Goal: Task Accomplishment & Management: Use online tool/utility

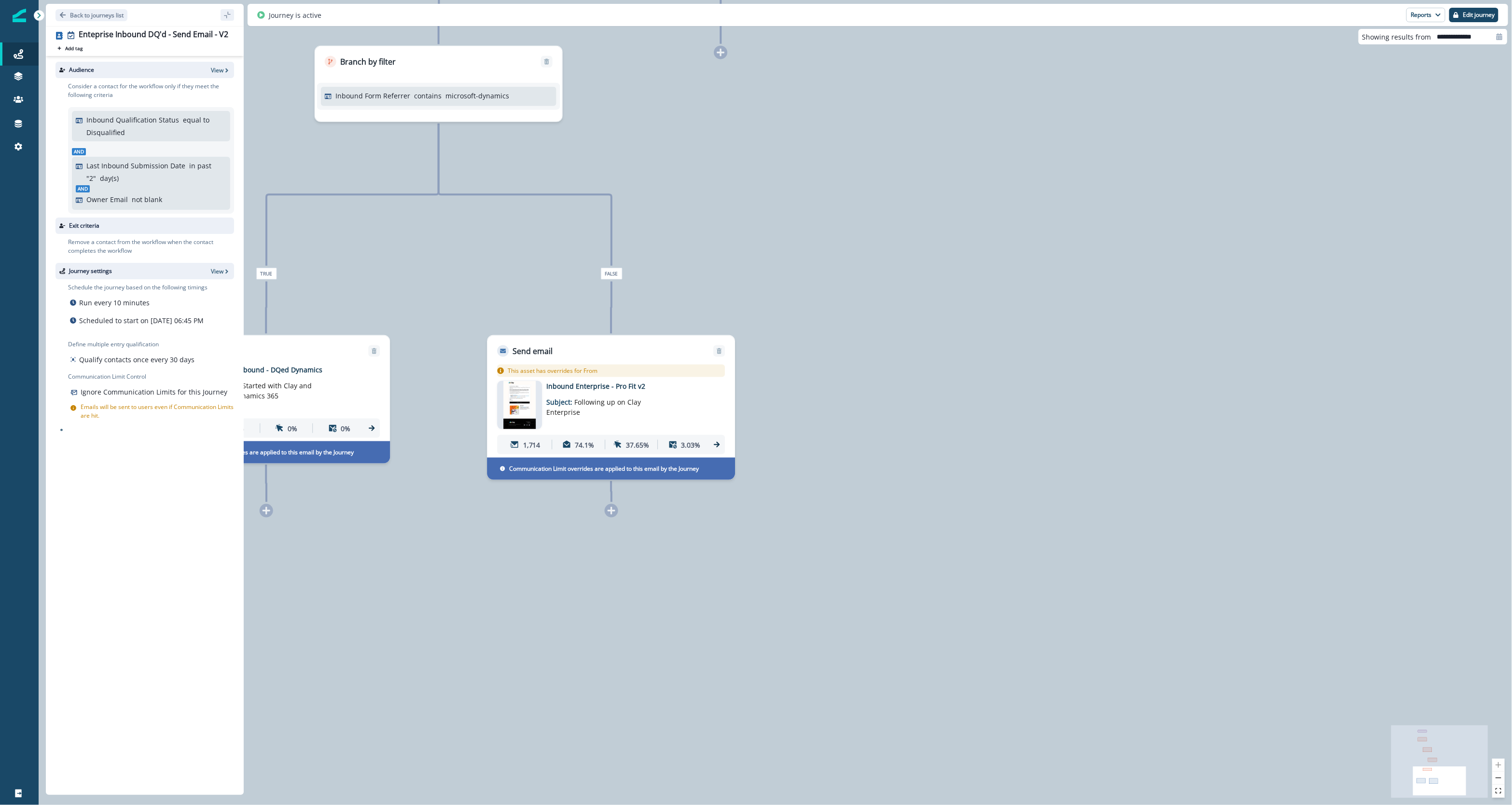
click at [572, 398] on p "Subject: Following up on Clay Enterprise" at bounding box center [606, 405] width 121 height 26
type input "**********"
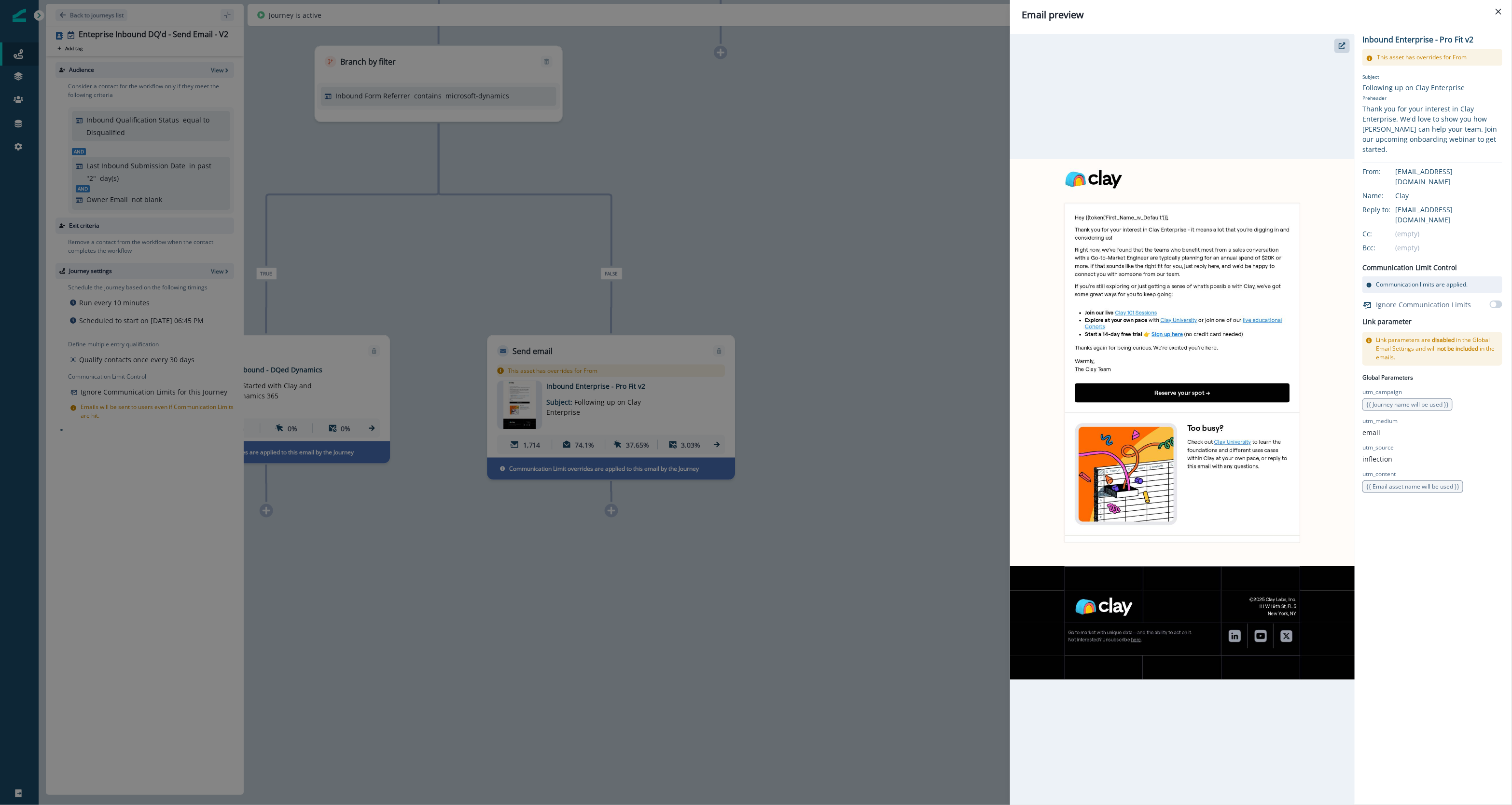
click at [276, 194] on div "Email preview Inbound Enterprise - Pro Fit v2 This asset has overrides for From…" at bounding box center [756, 402] width 1512 height 805
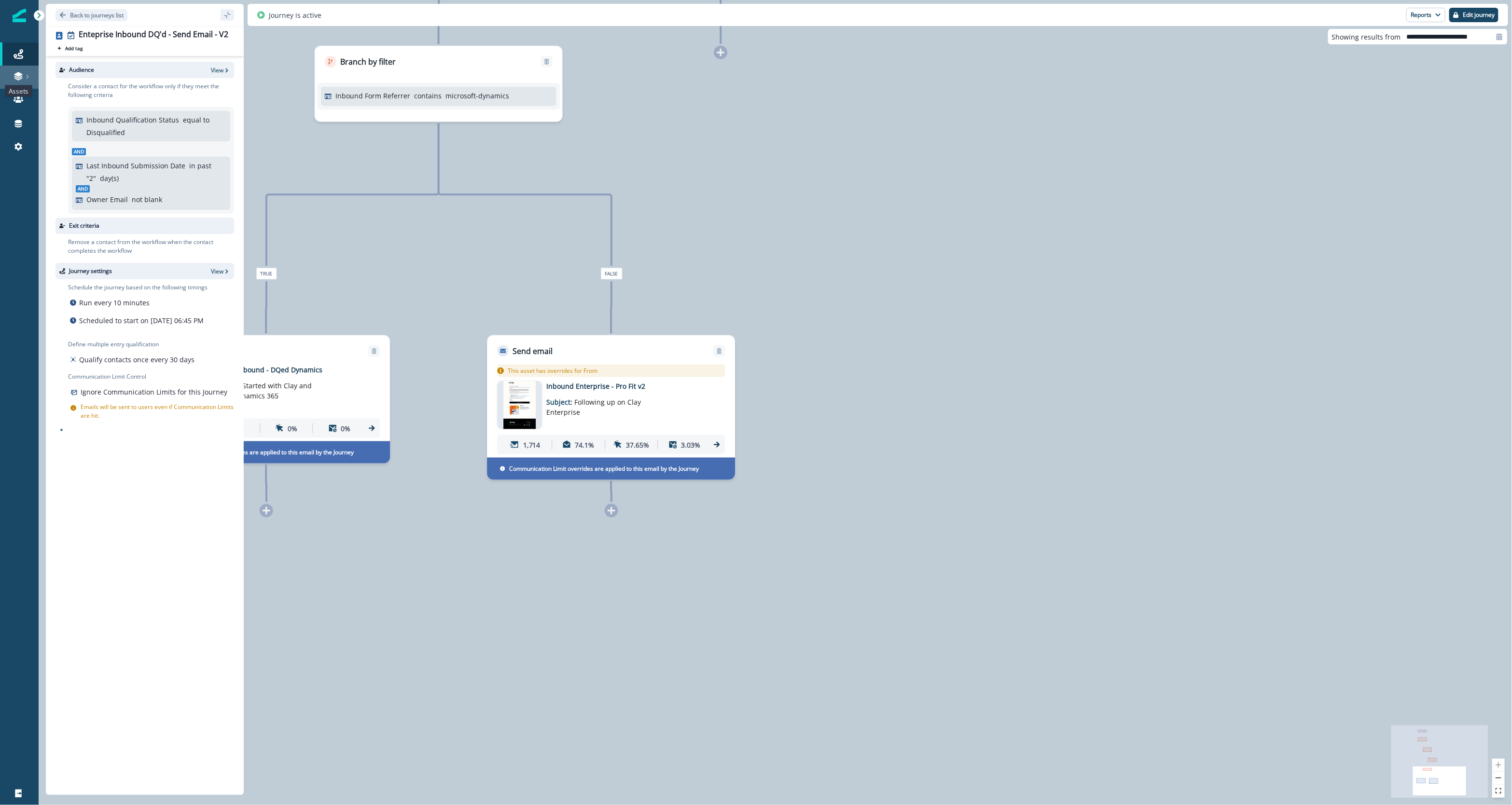
click at [19, 79] on icon at bounding box center [18, 79] width 8 height 3
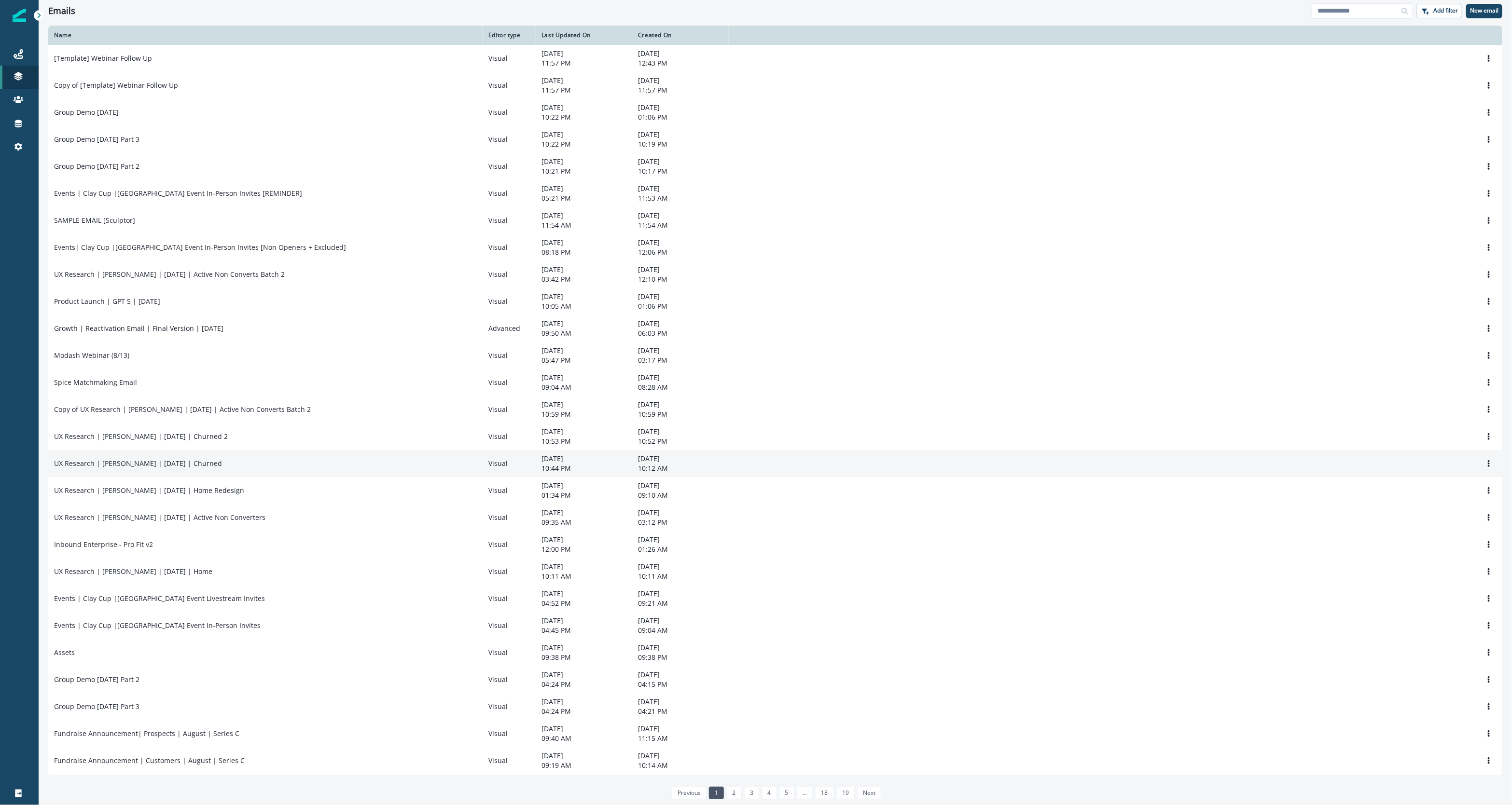
click at [141, 469] on p "UX Research | [PERSON_NAME] | [DATE] | Churned" at bounding box center [138, 464] width 168 height 10
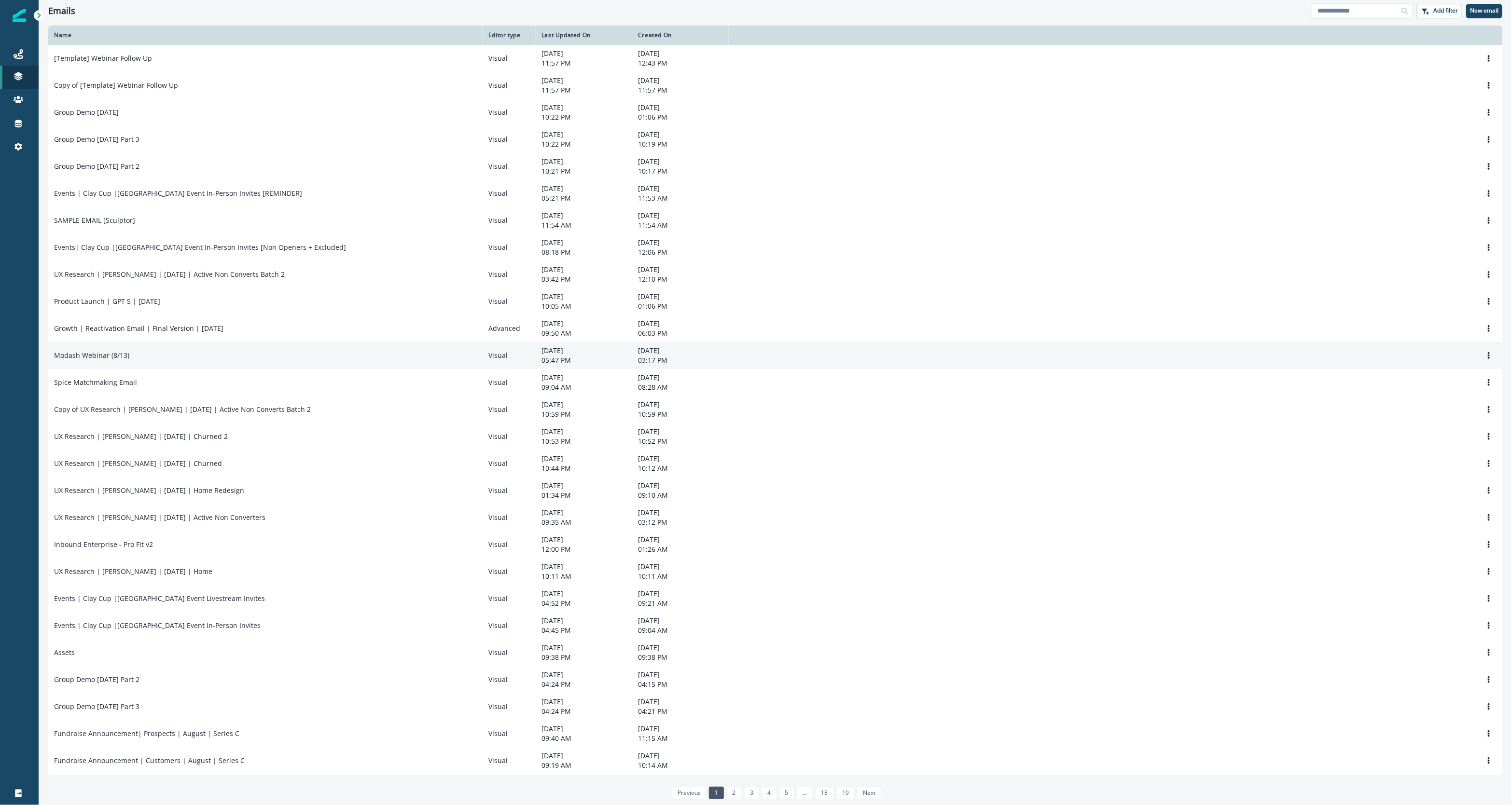
scroll to position [90, 0]
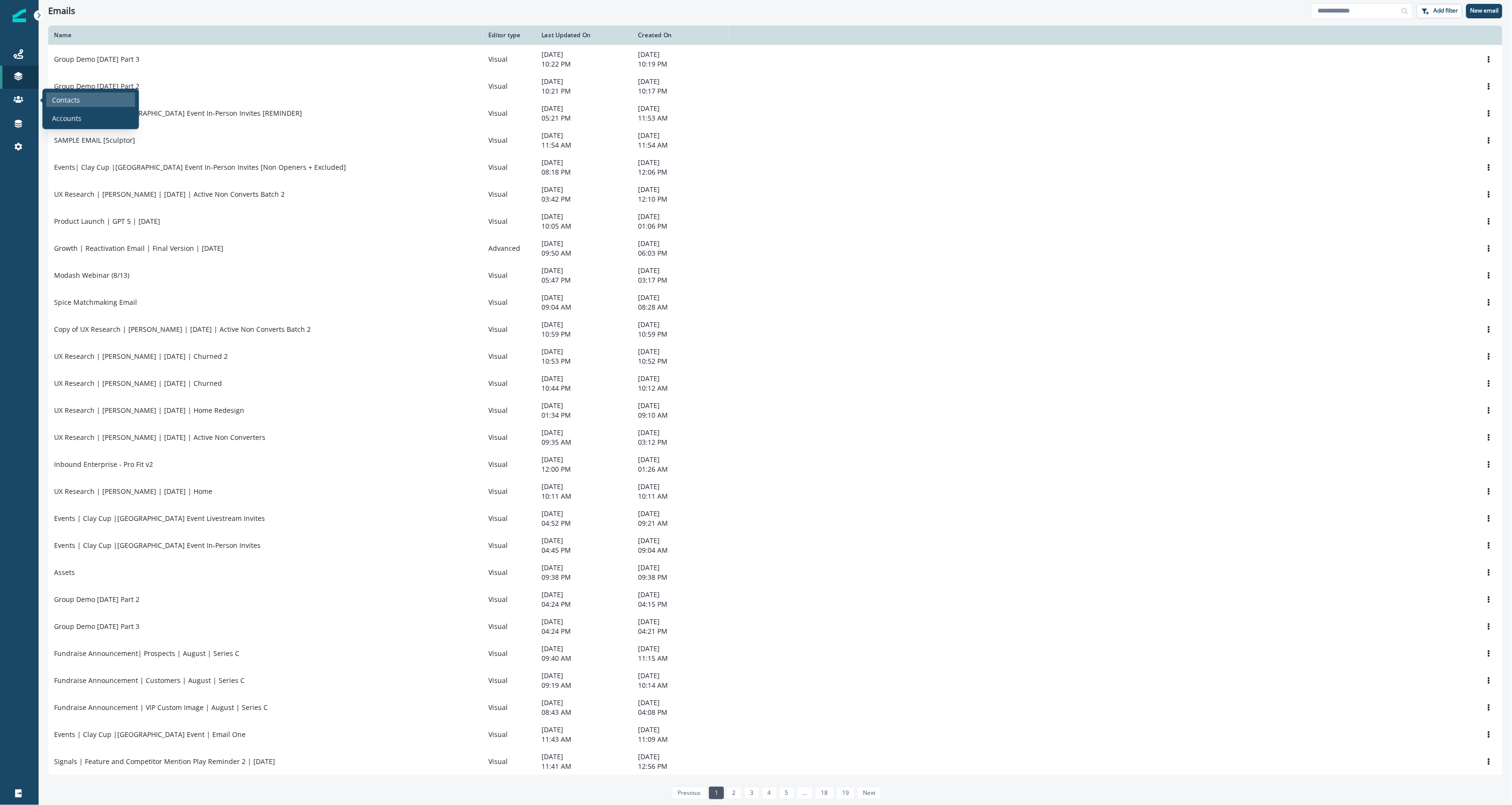
click at [71, 104] on div "Contacts" at bounding box center [90, 100] width 89 height 15
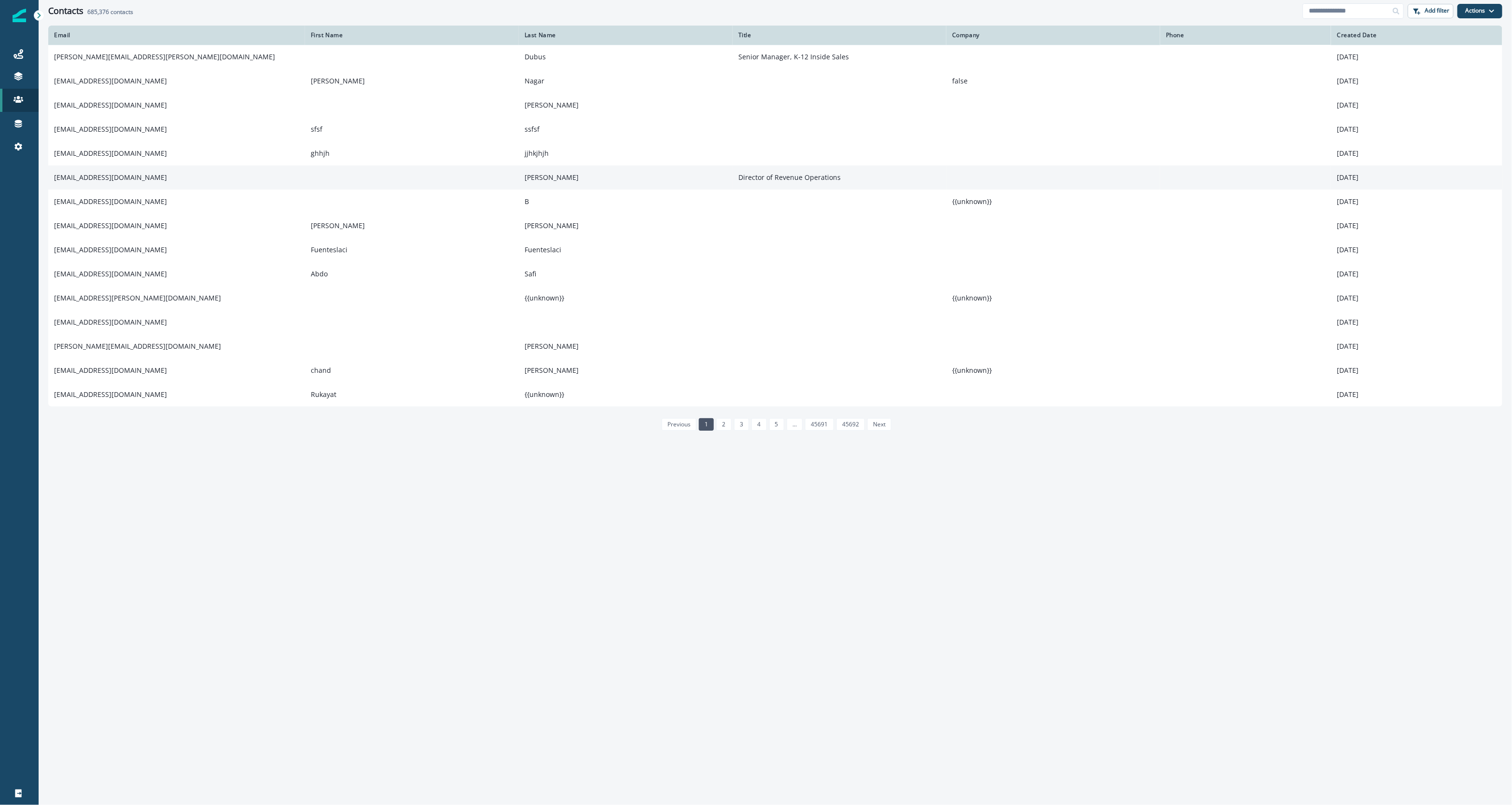
click at [95, 174] on td "[EMAIL_ADDRESS][DOMAIN_NAME]" at bounding box center [177, 177] width 257 height 24
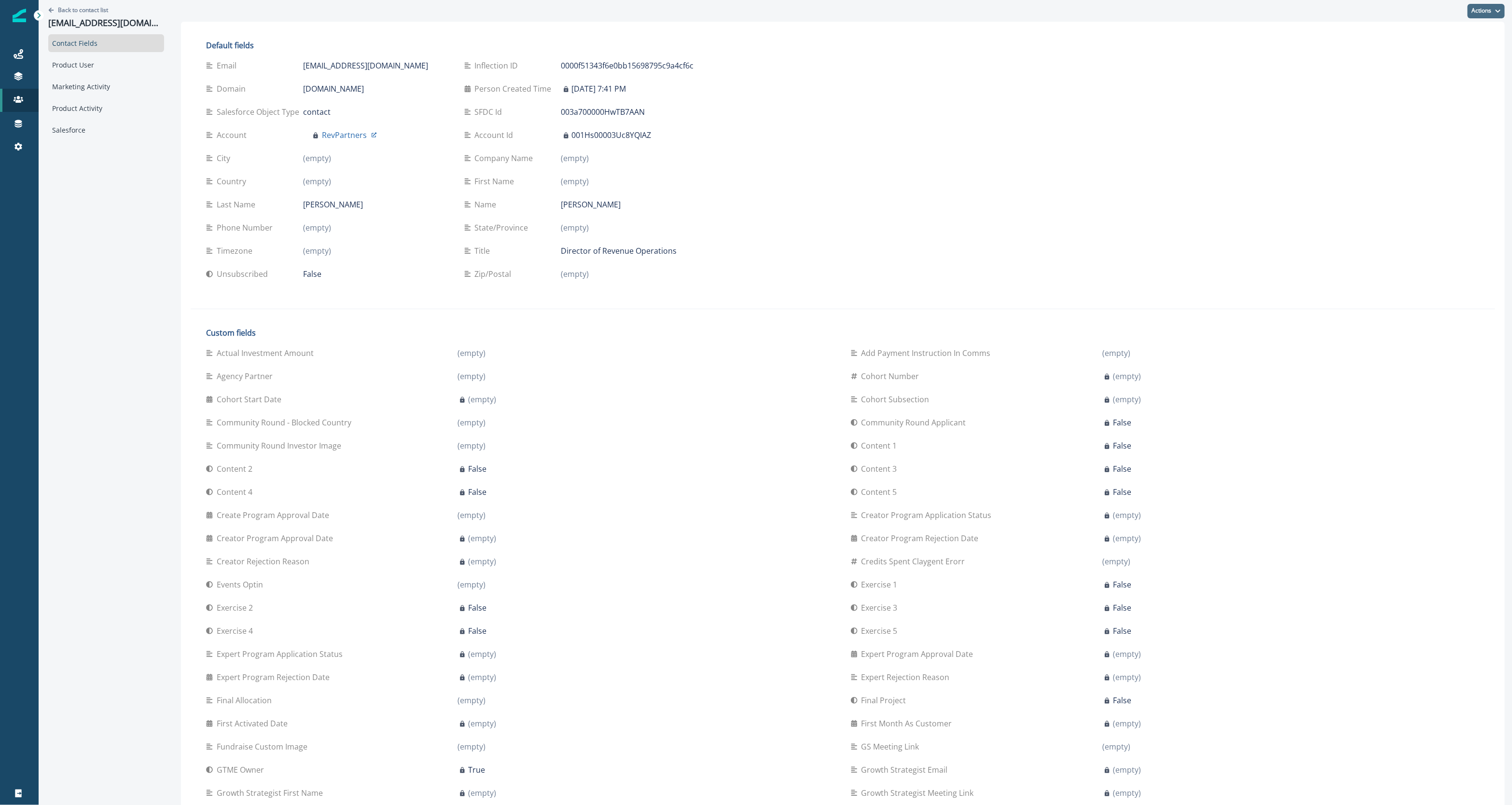
click at [1473, 5] on button "Actions" at bounding box center [1486, 12] width 37 height 15
click at [1434, 34] on button "Edit" at bounding box center [1440, 35] width 107 height 17
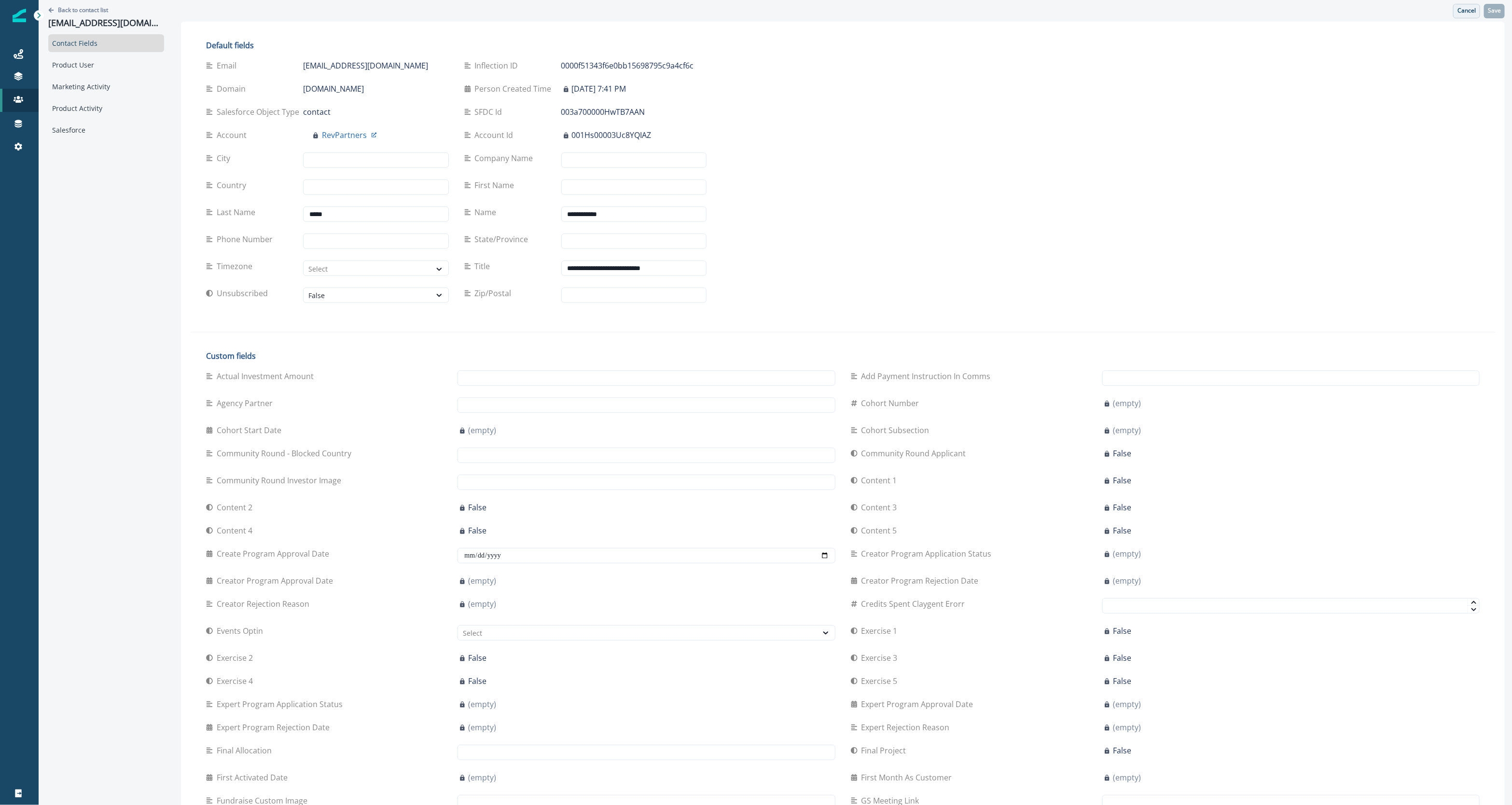
click at [1463, 12] on p "Cancel" at bounding box center [1467, 11] width 18 height 7
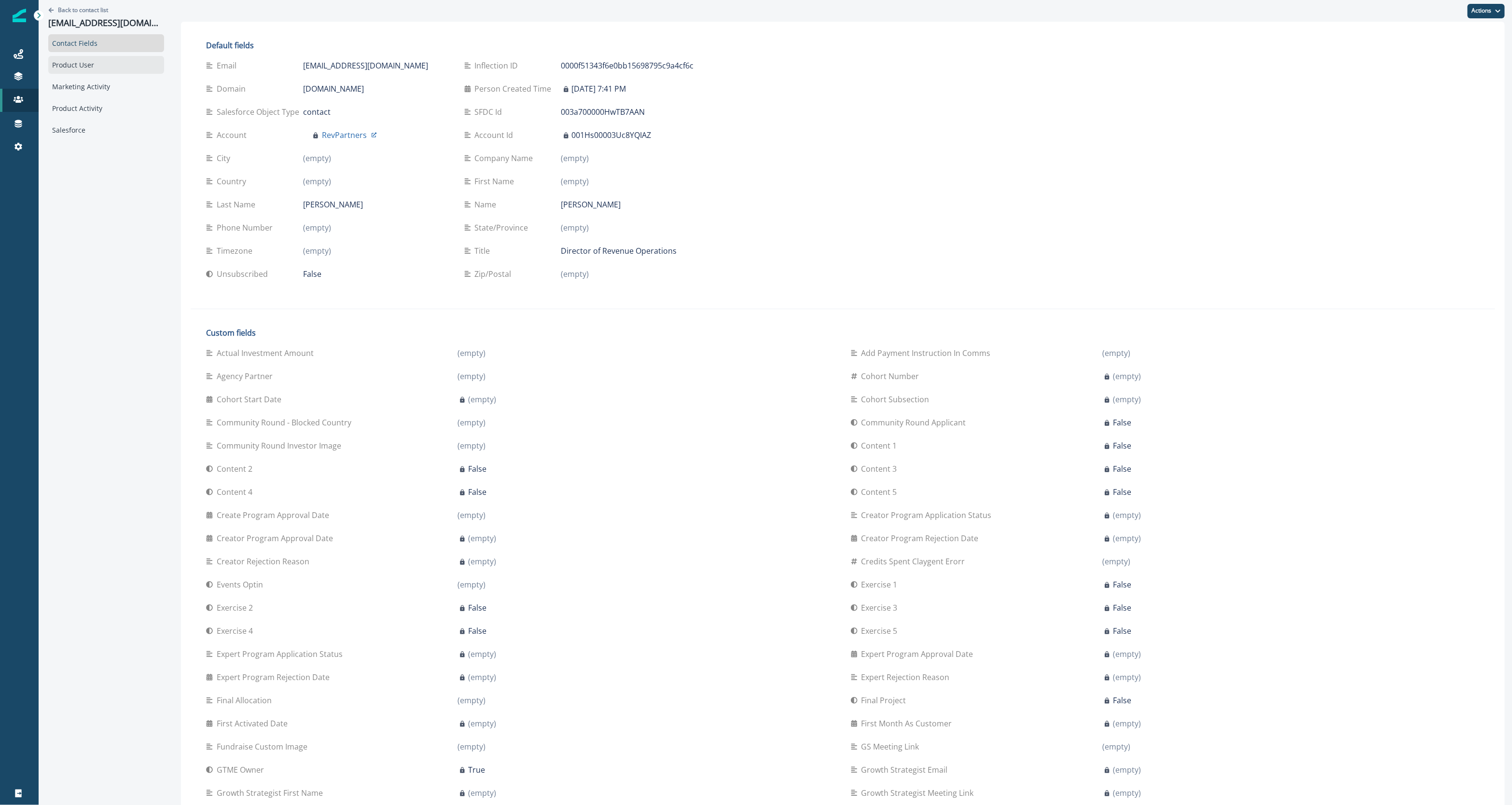
click at [105, 69] on div "Product User" at bounding box center [106, 65] width 116 height 18
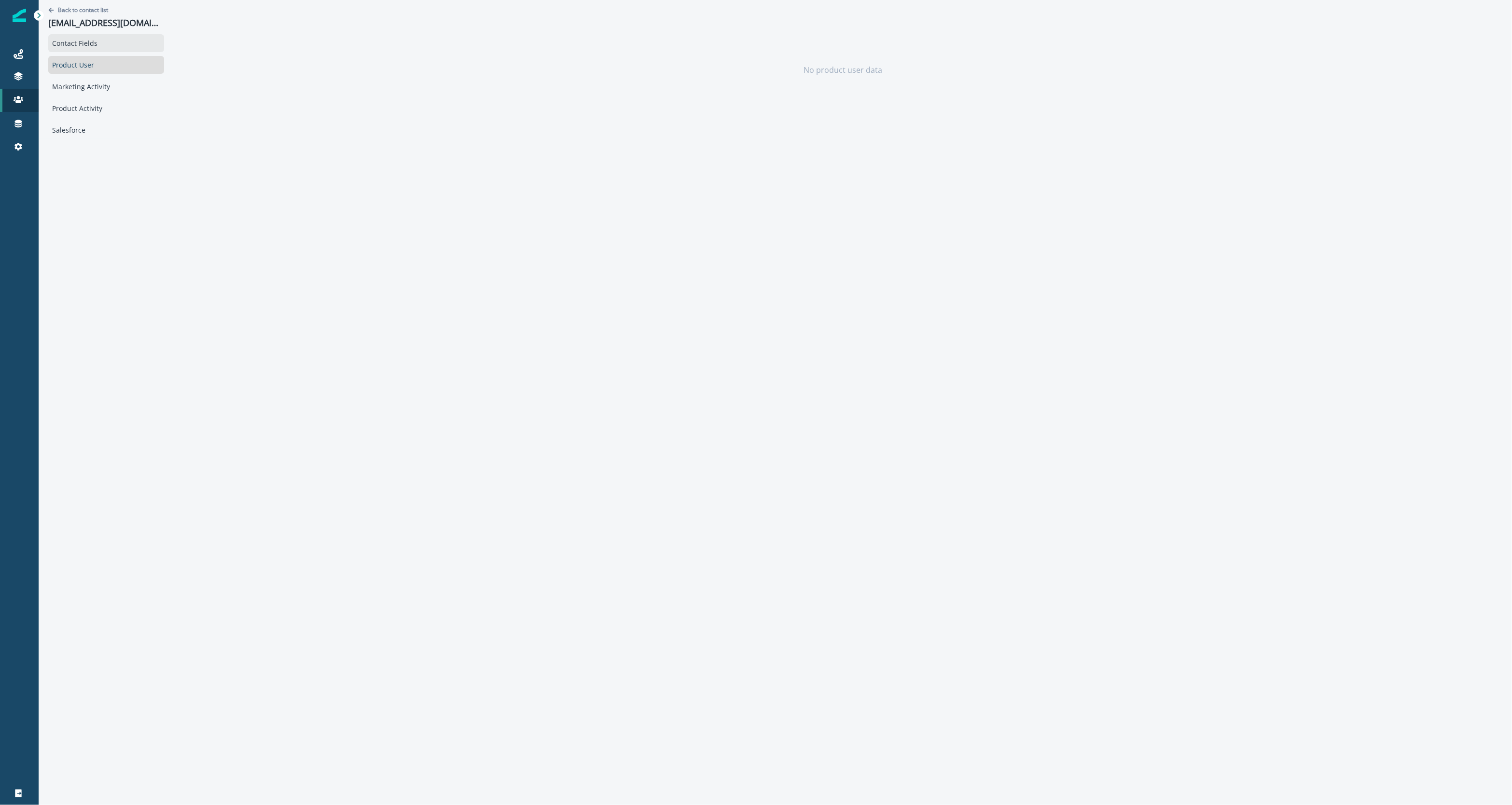
click at [114, 49] on div "Contact Fields" at bounding box center [106, 44] width 116 height 18
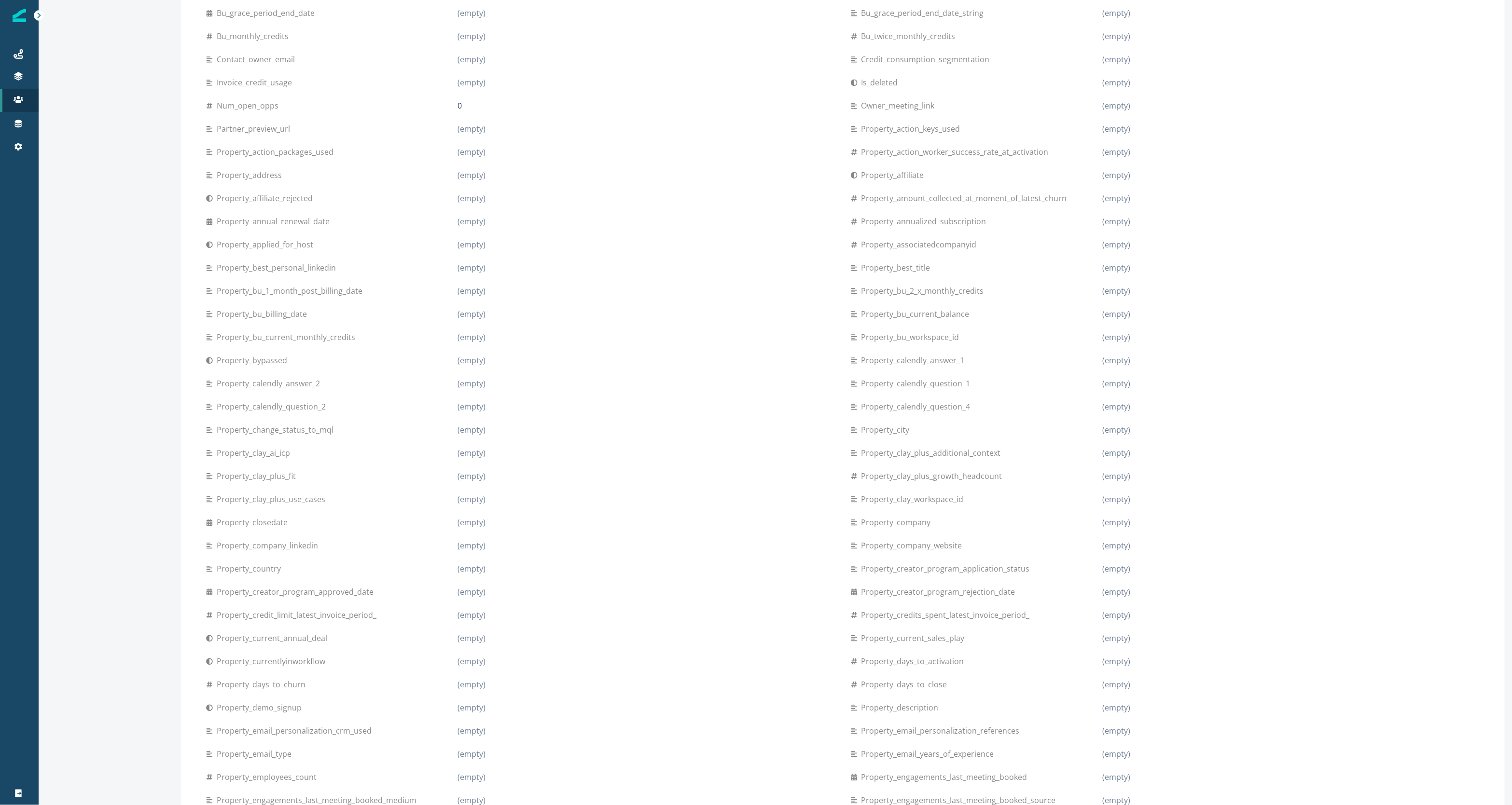
scroll to position [5066, 0]
click at [238, 742] on h2 "Inferred fields" at bounding box center [418, 742] width 424 height 9
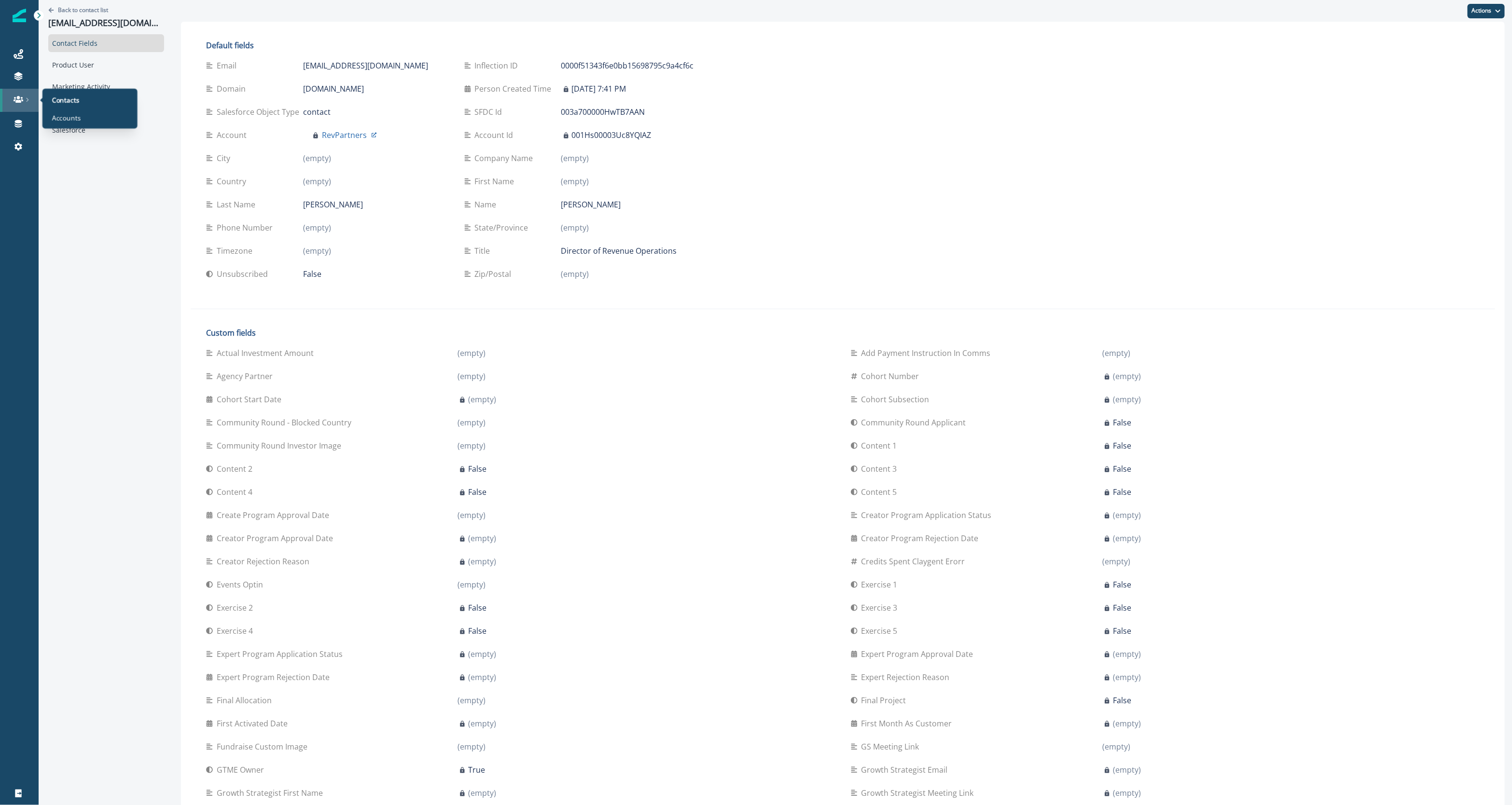
click at [19, 95] on icon at bounding box center [18, 99] width 10 height 10
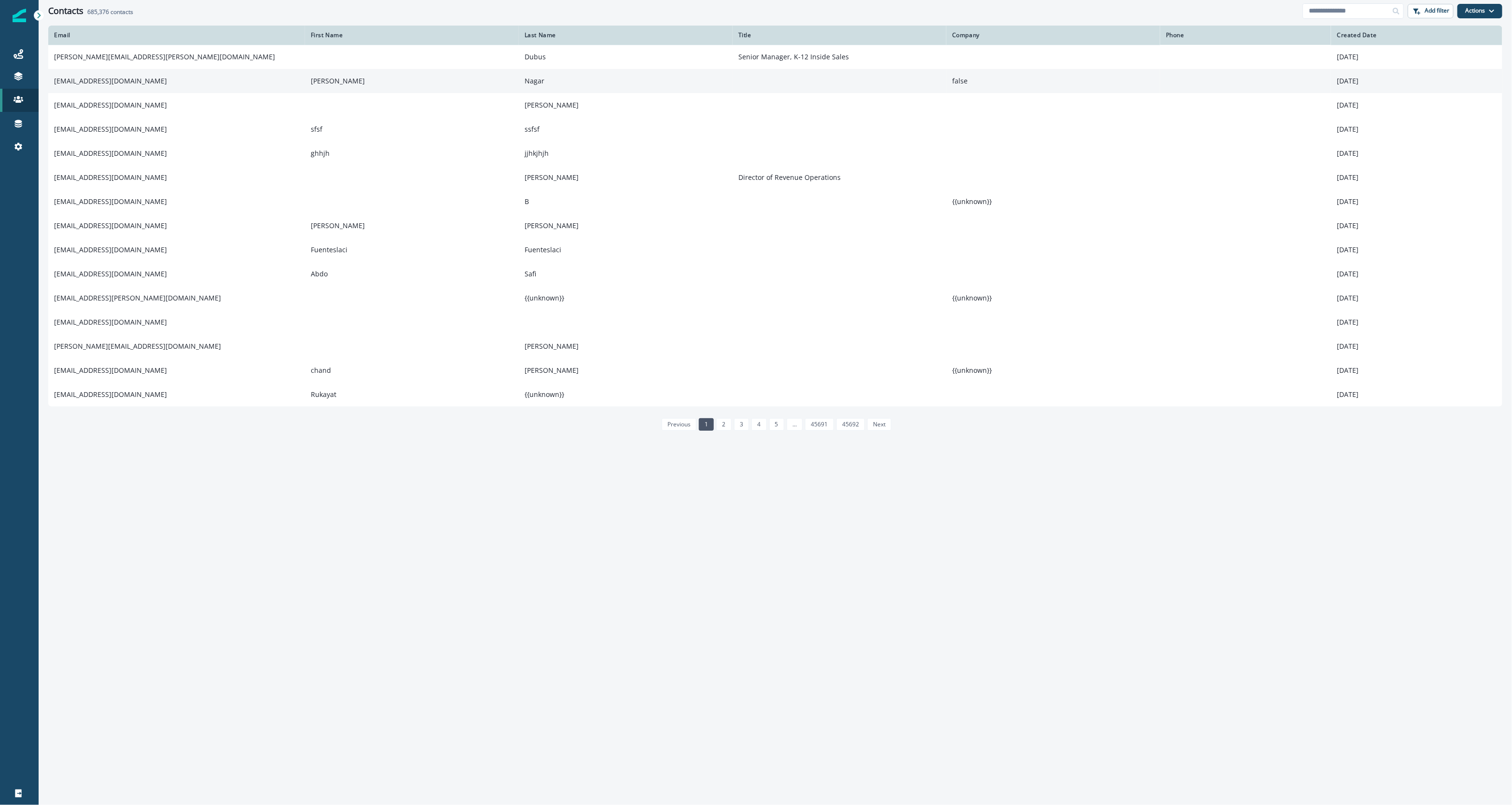
click at [107, 81] on td "[EMAIL_ADDRESS][DOMAIN_NAME]" at bounding box center [177, 81] width 257 height 24
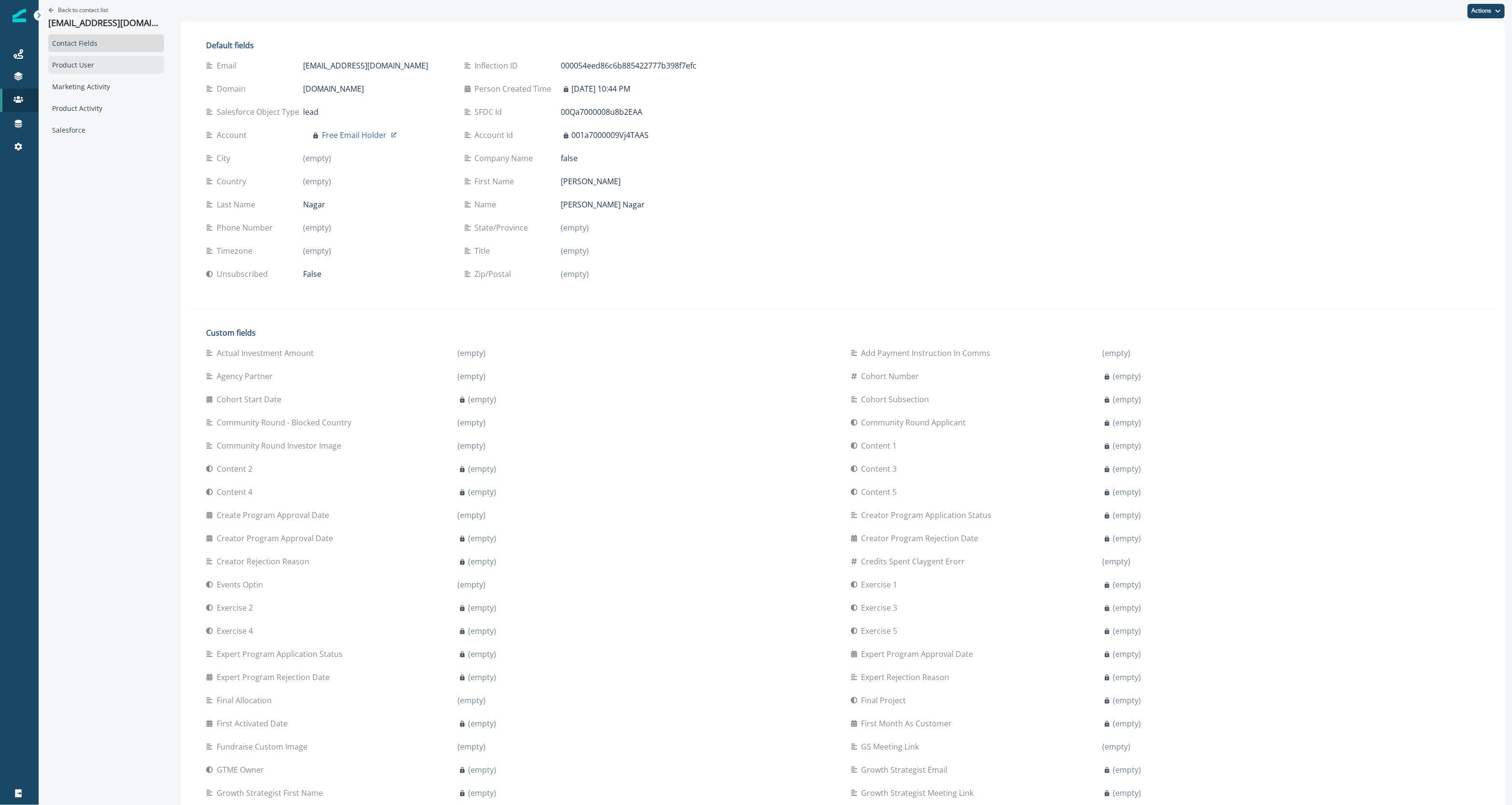
click at [102, 71] on div "Product User" at bounding box center [106, 65] width 116 height 18
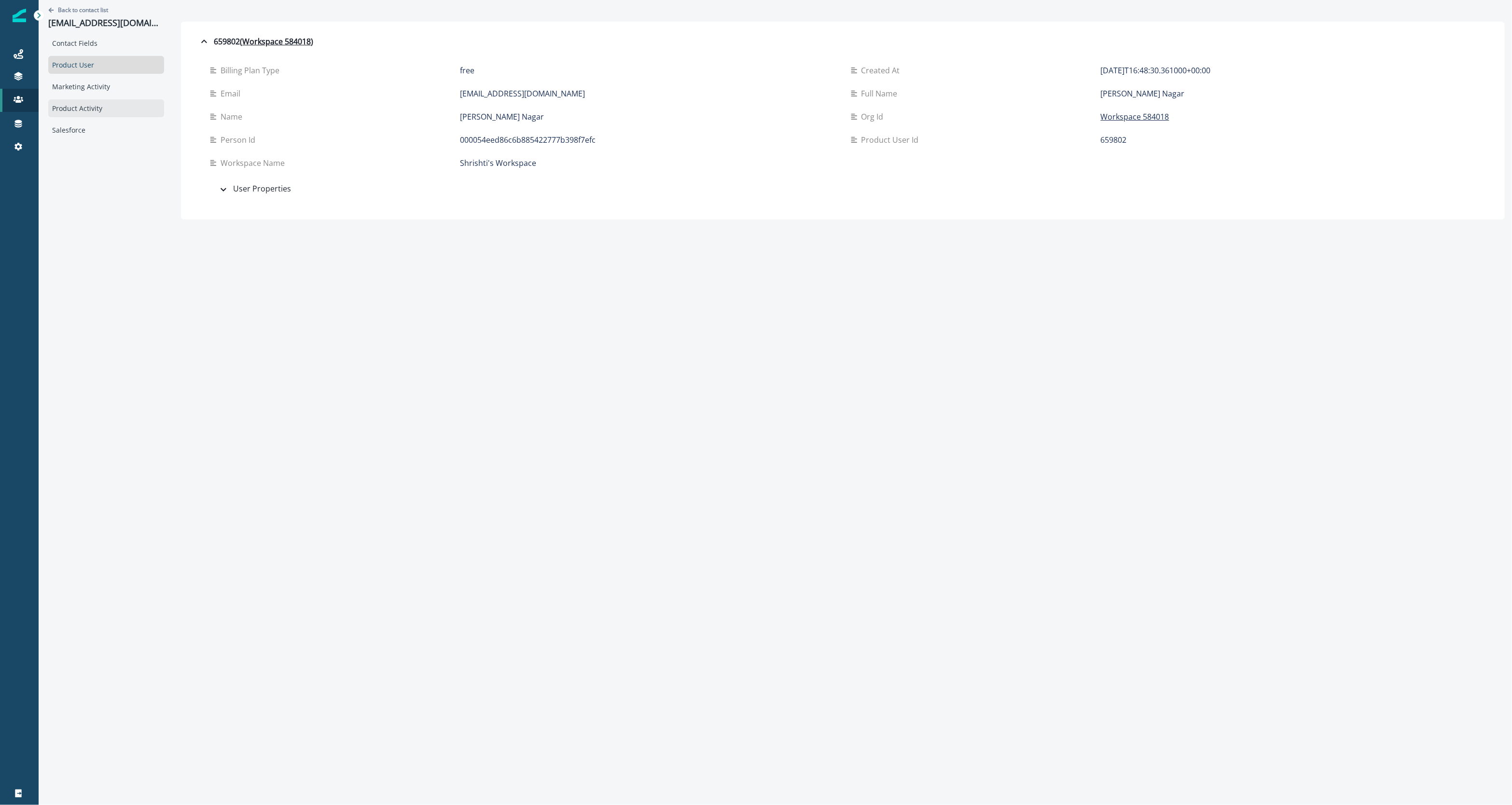
click at [105, 99] on div "Product Activity" at bounding box center [106, 109] width 116 height 18
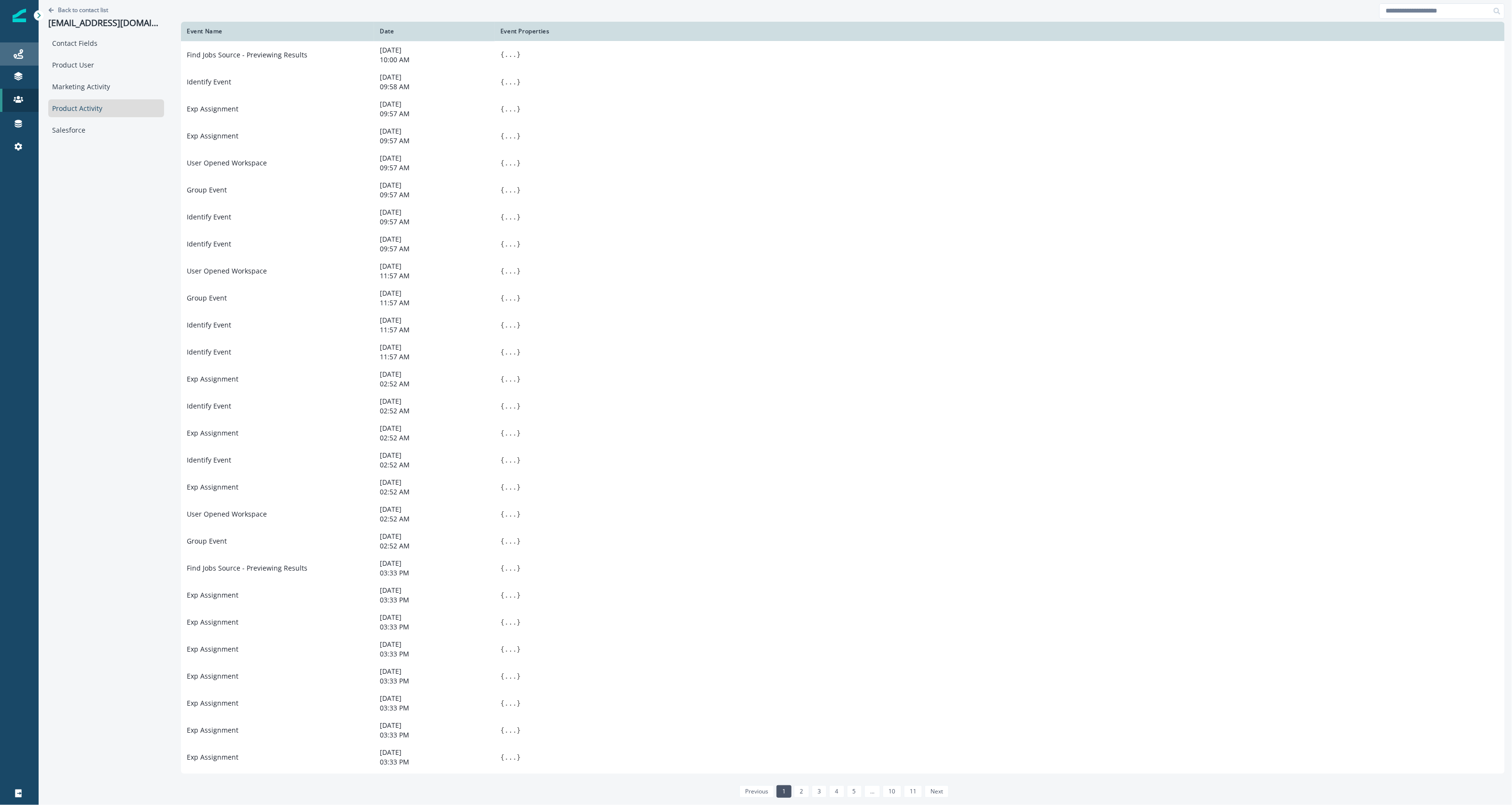
click at [23, 55] on div "Journeys" at bounding box center [20, 54] width 31 height 12
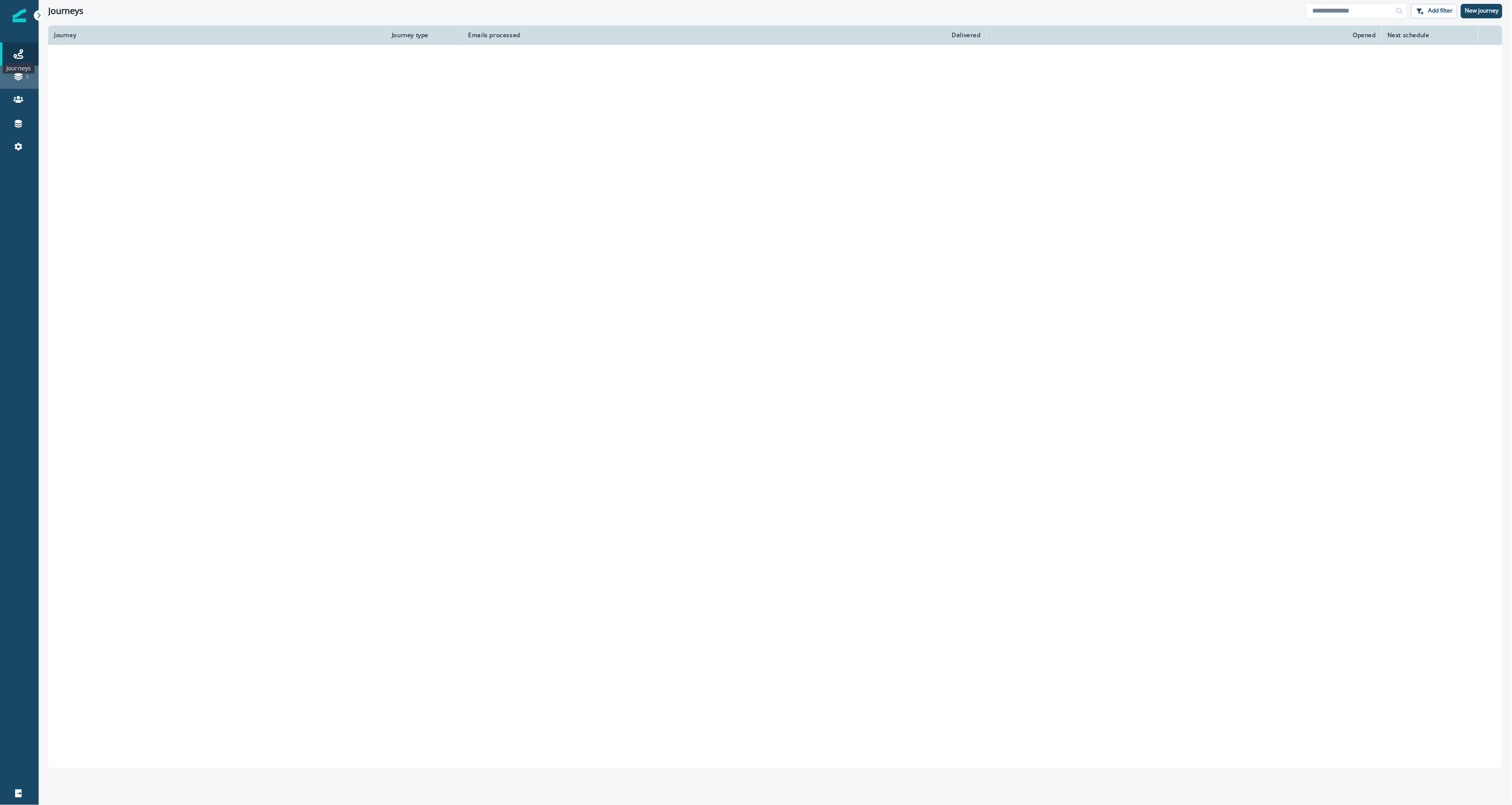
click at [21, 81] on icon at bounding box center [18, 76] width 10 height 10
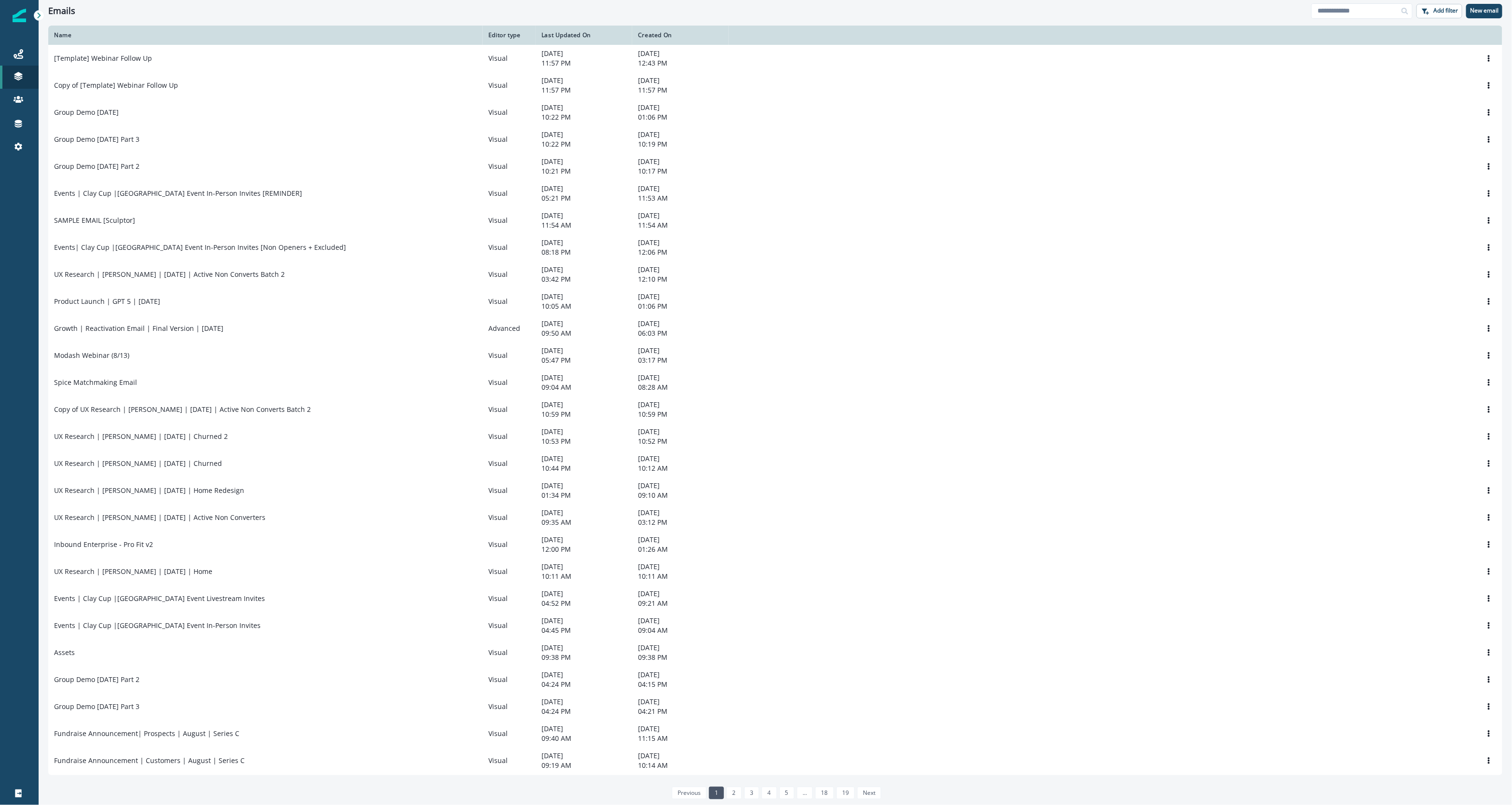
click at [69, 118] on p "Accounts" at bounding box center [67, 118] width 30 height 10
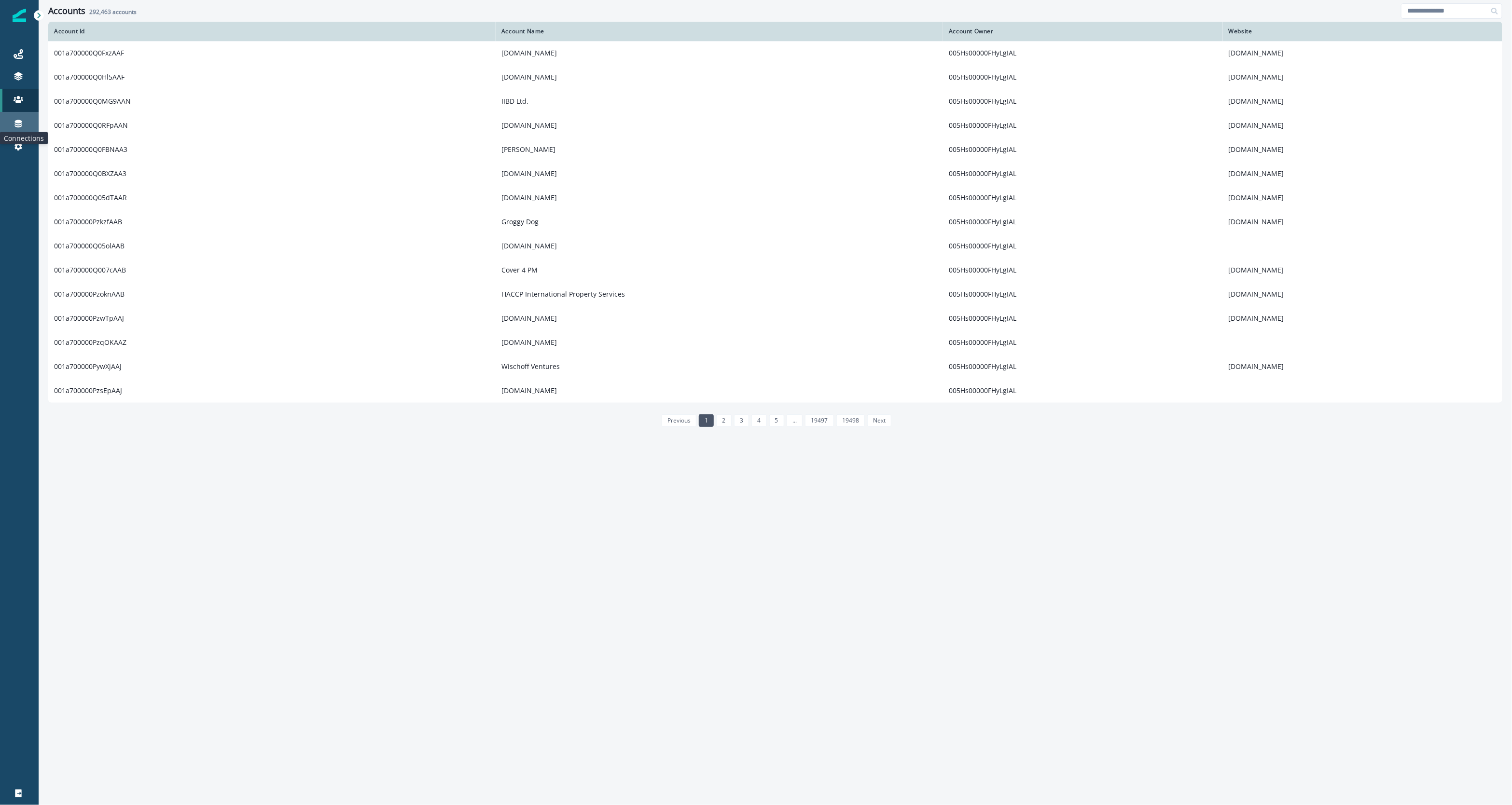
click at [22, 123] on icon at bounding box center [18, 123] width 10 height 10
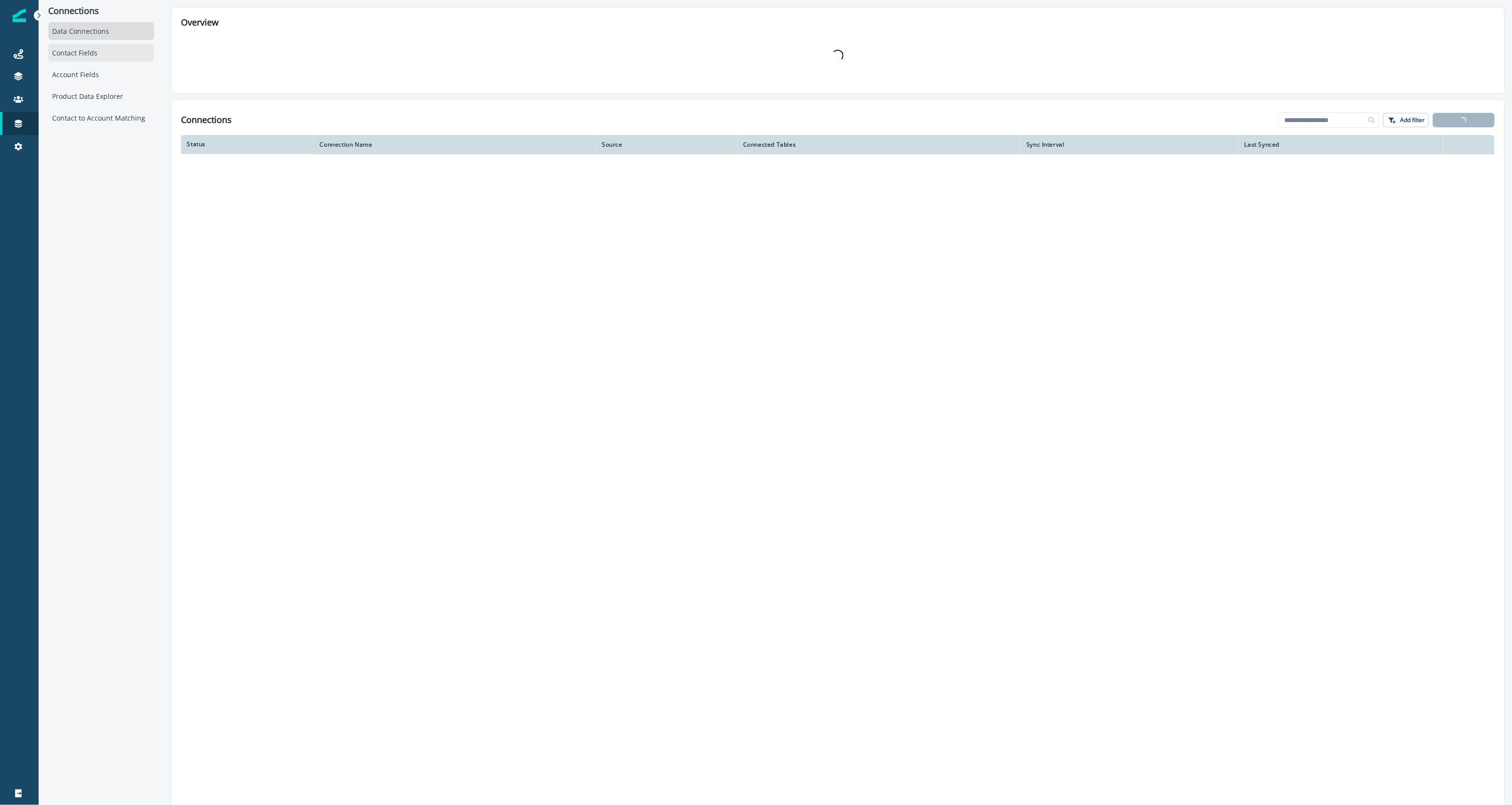
click at [99, 57] on div "Contact Fields" at bounding box center [101, 53] width 105 height 18
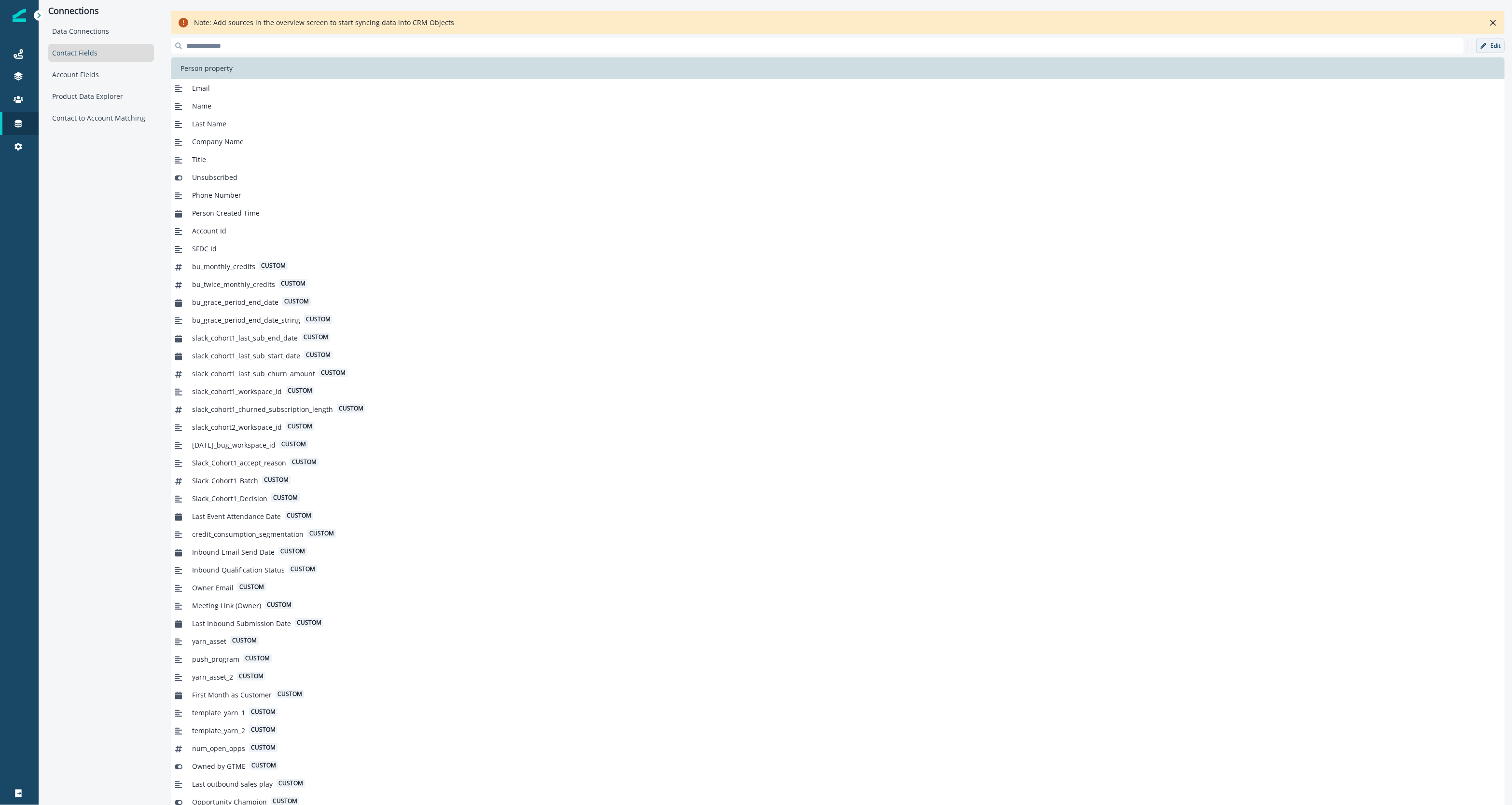
click at [1491, 43] on p "Edit" at bounding box center [1496, 46] width 10 height 7
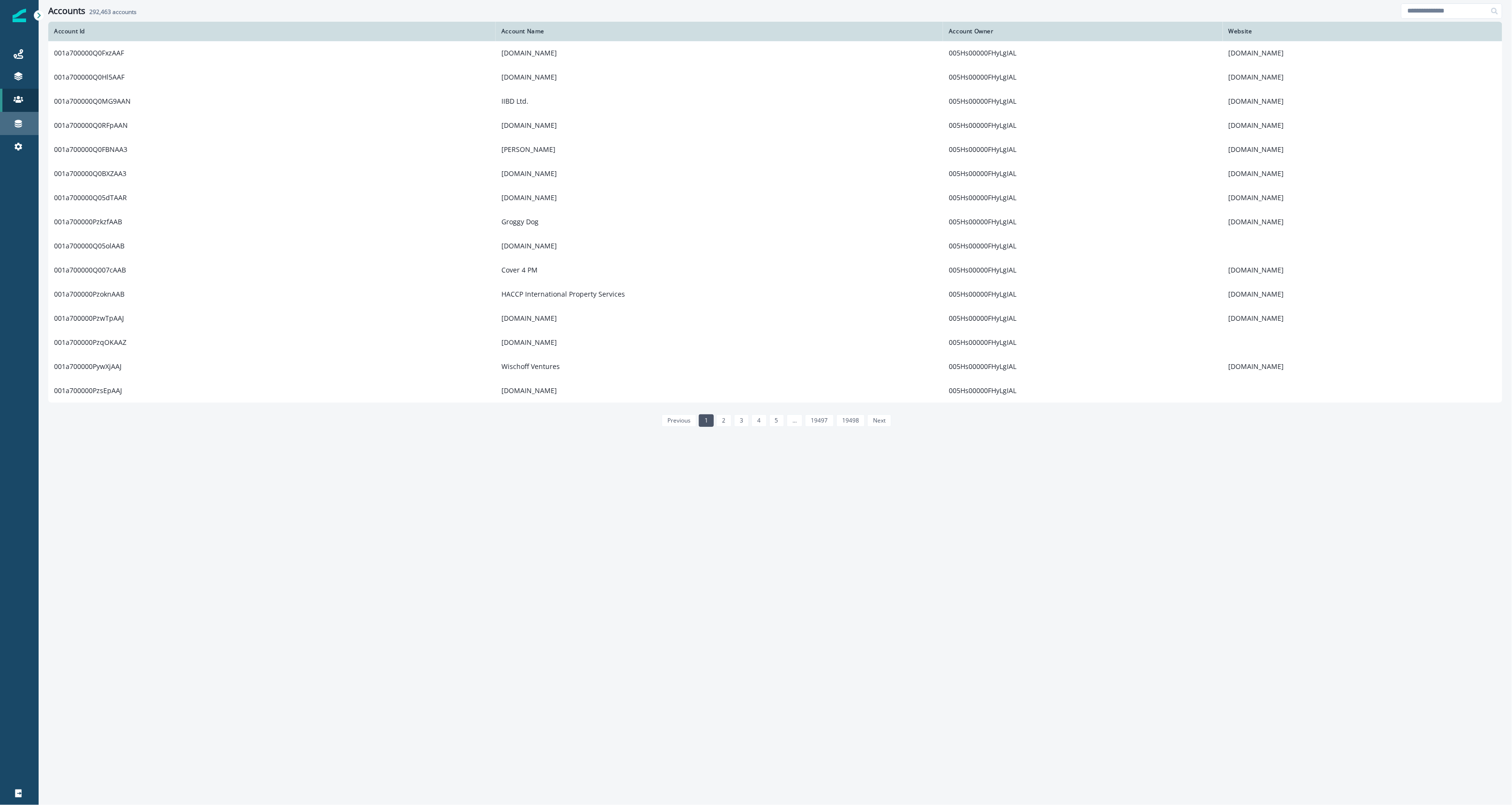
click at [7, 126] on div "Connections" at bounding box center [20, 123] width 31 height 12
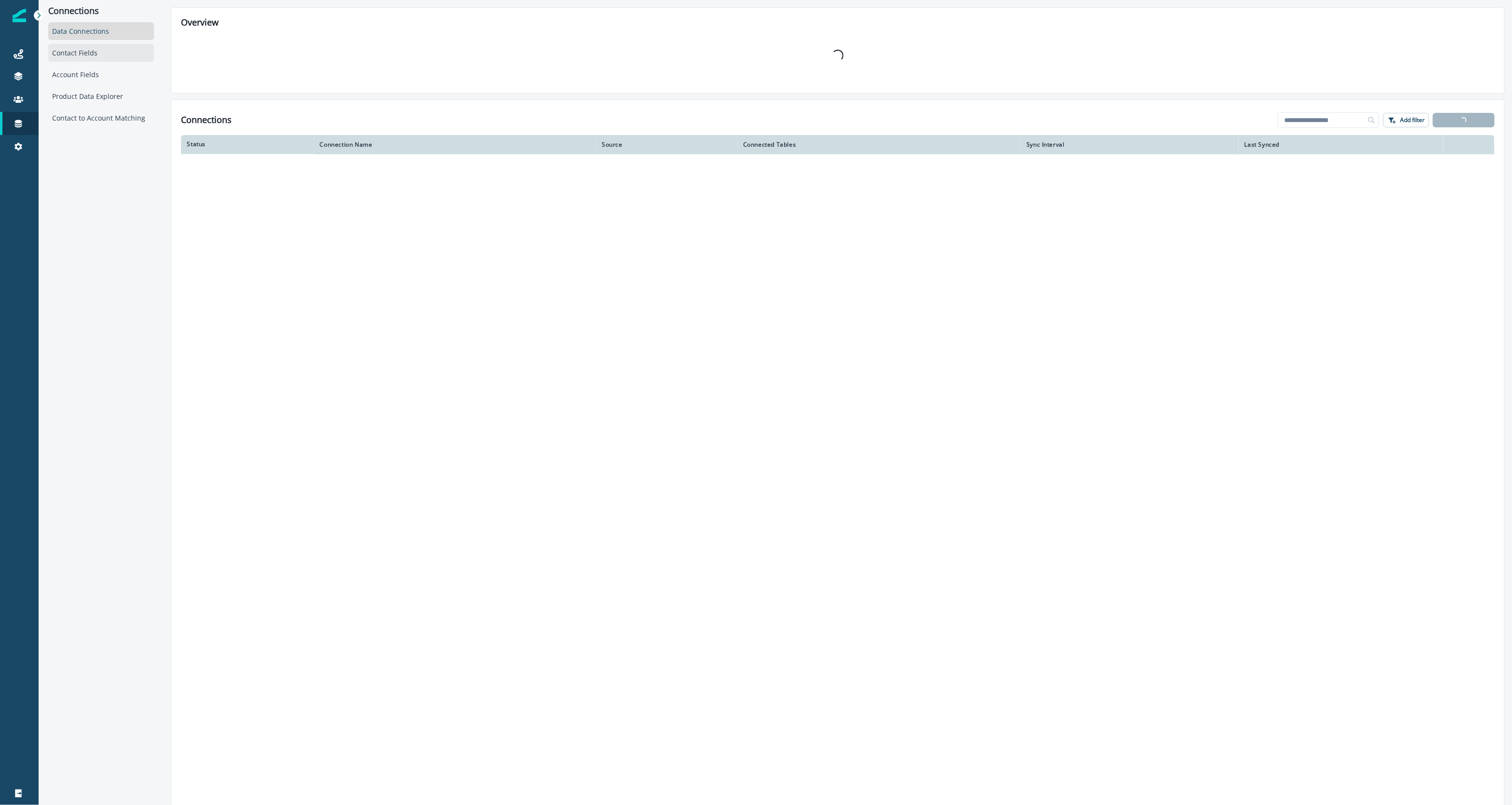
click at [100, 57] on div "Contact Fields" at bounding box center [101, 53] width 105 height 18
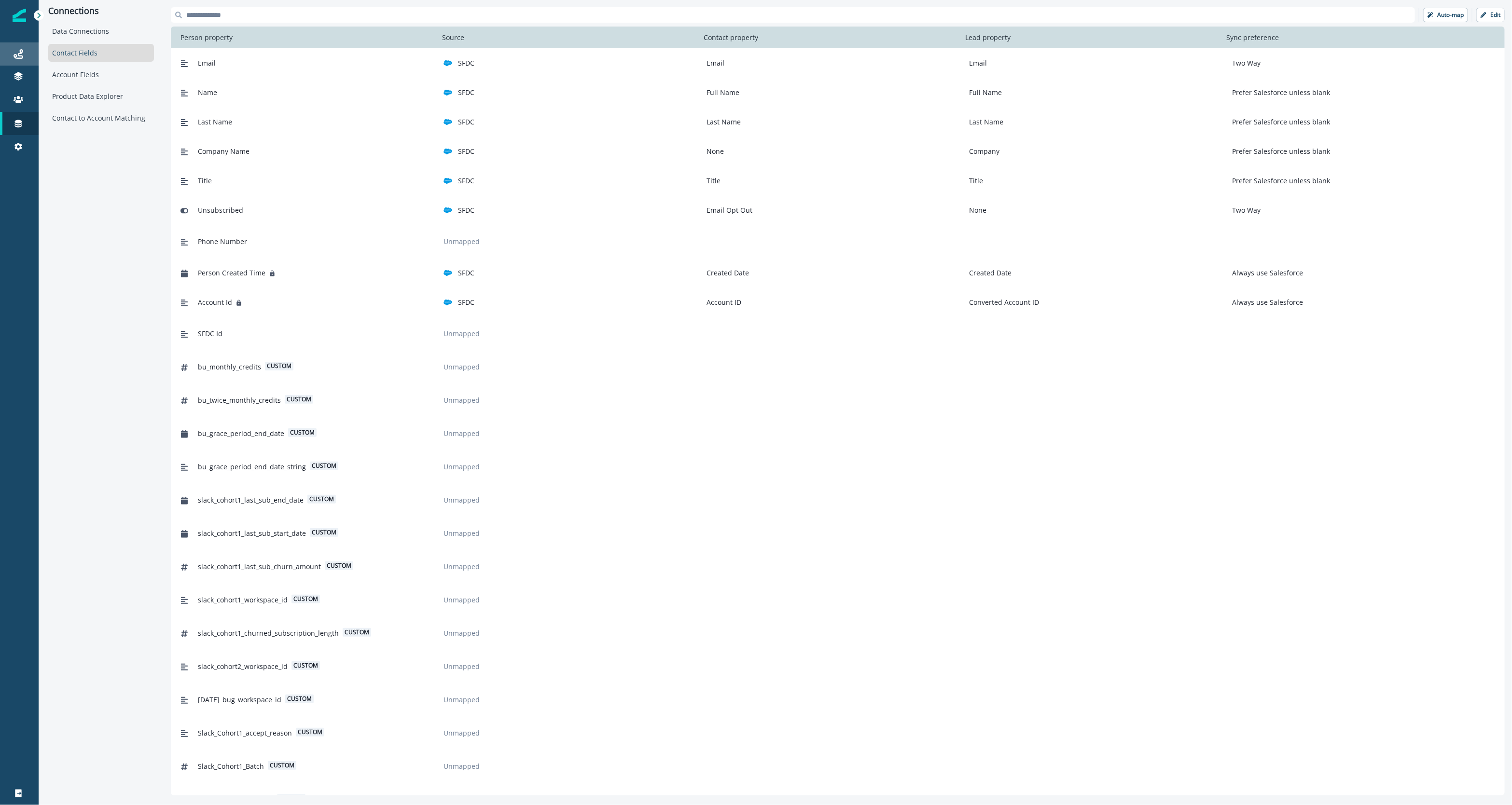
click at [21, 59] on div "Journeys" at bounding box center [20, 54] width 31 height 12
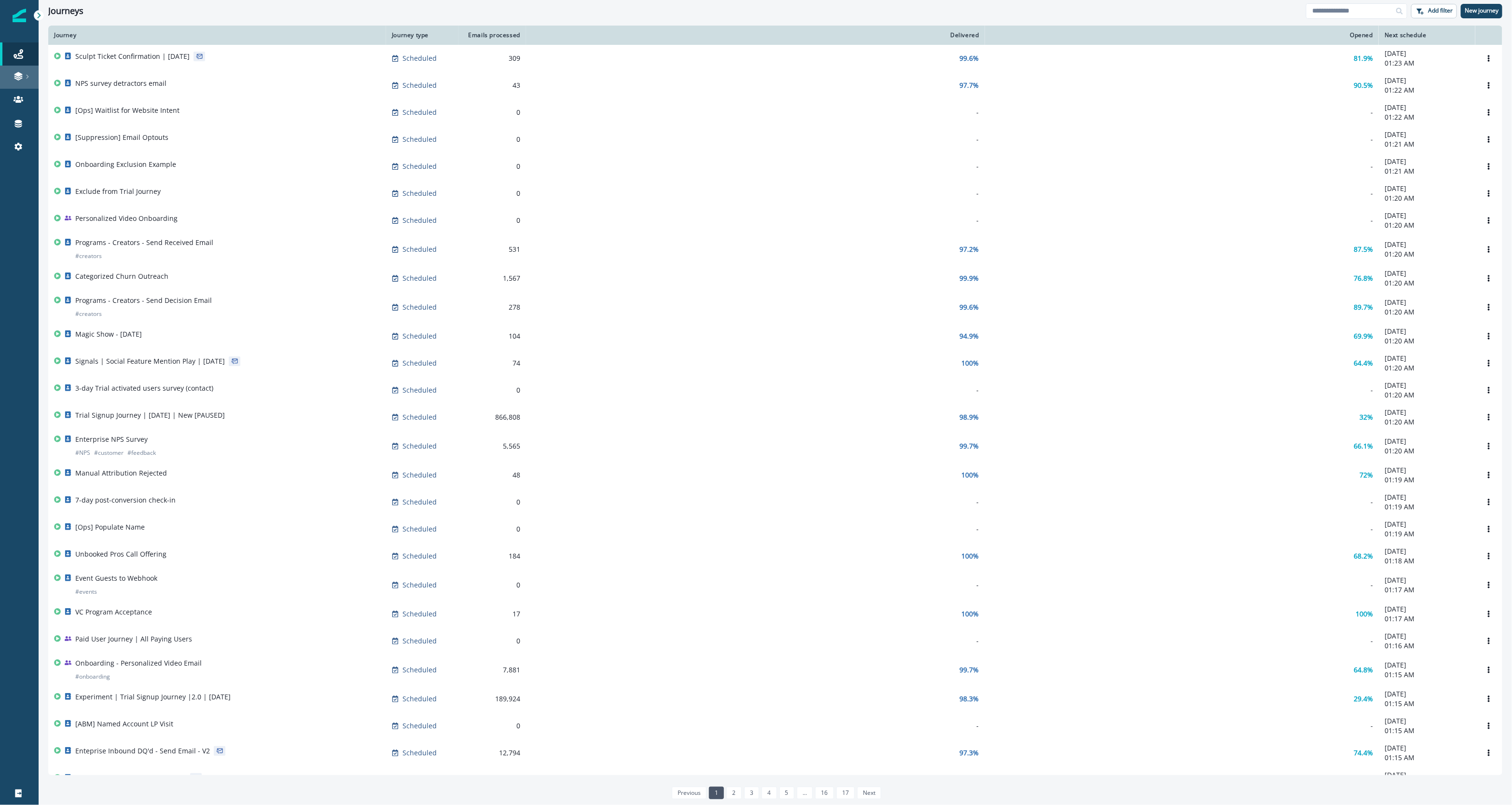
click at [18, 70] on link at bounding box center [19, 77] width 39 height 23
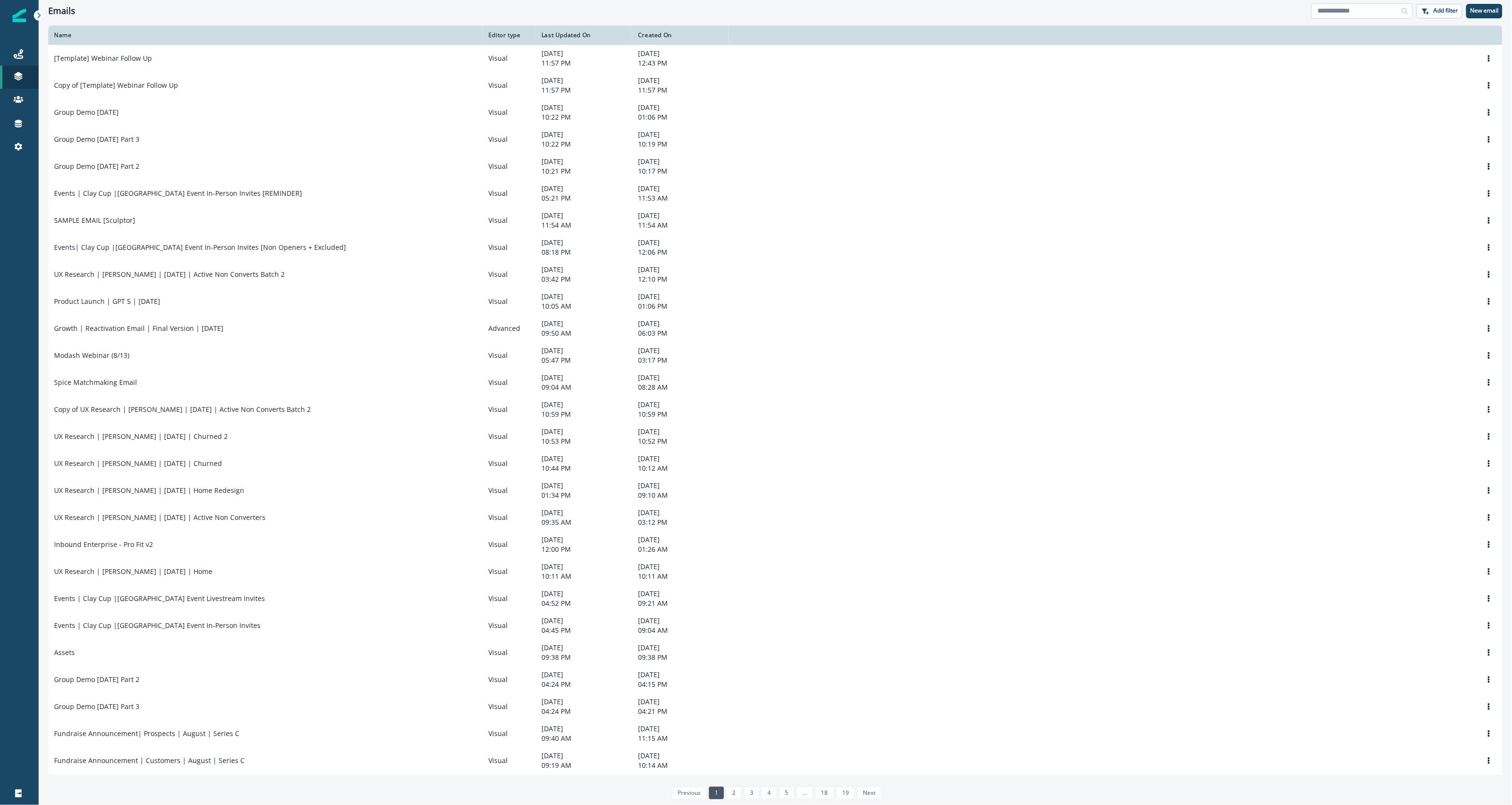
click at [1332, 7] on input at bounding box center [1361, 11] width 101 height 16
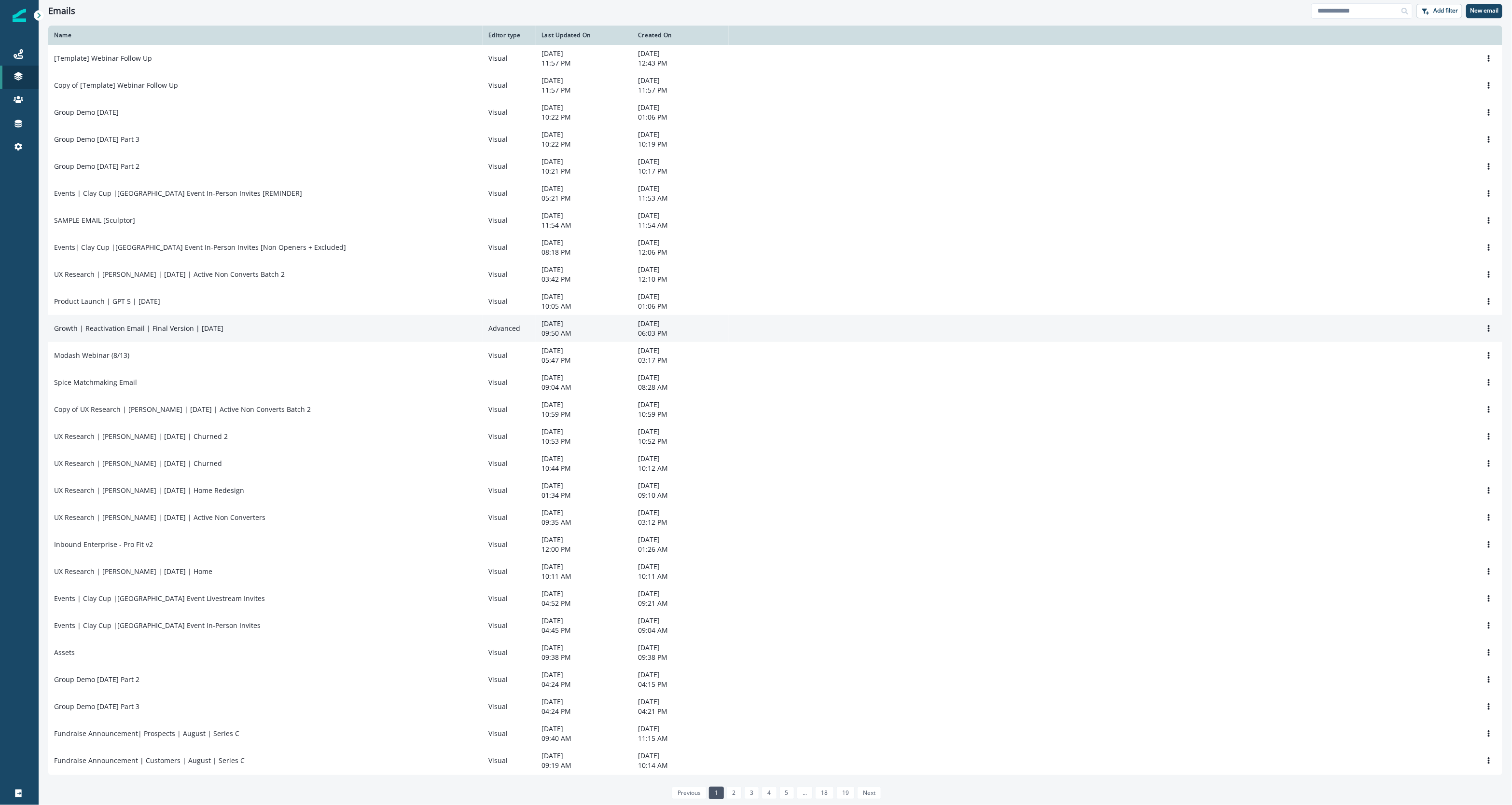
click at [127, 332] on p "Growth | Reactivation Email | Final Version | [DATE]" at bounding box center [139, 329] width 169 height 10
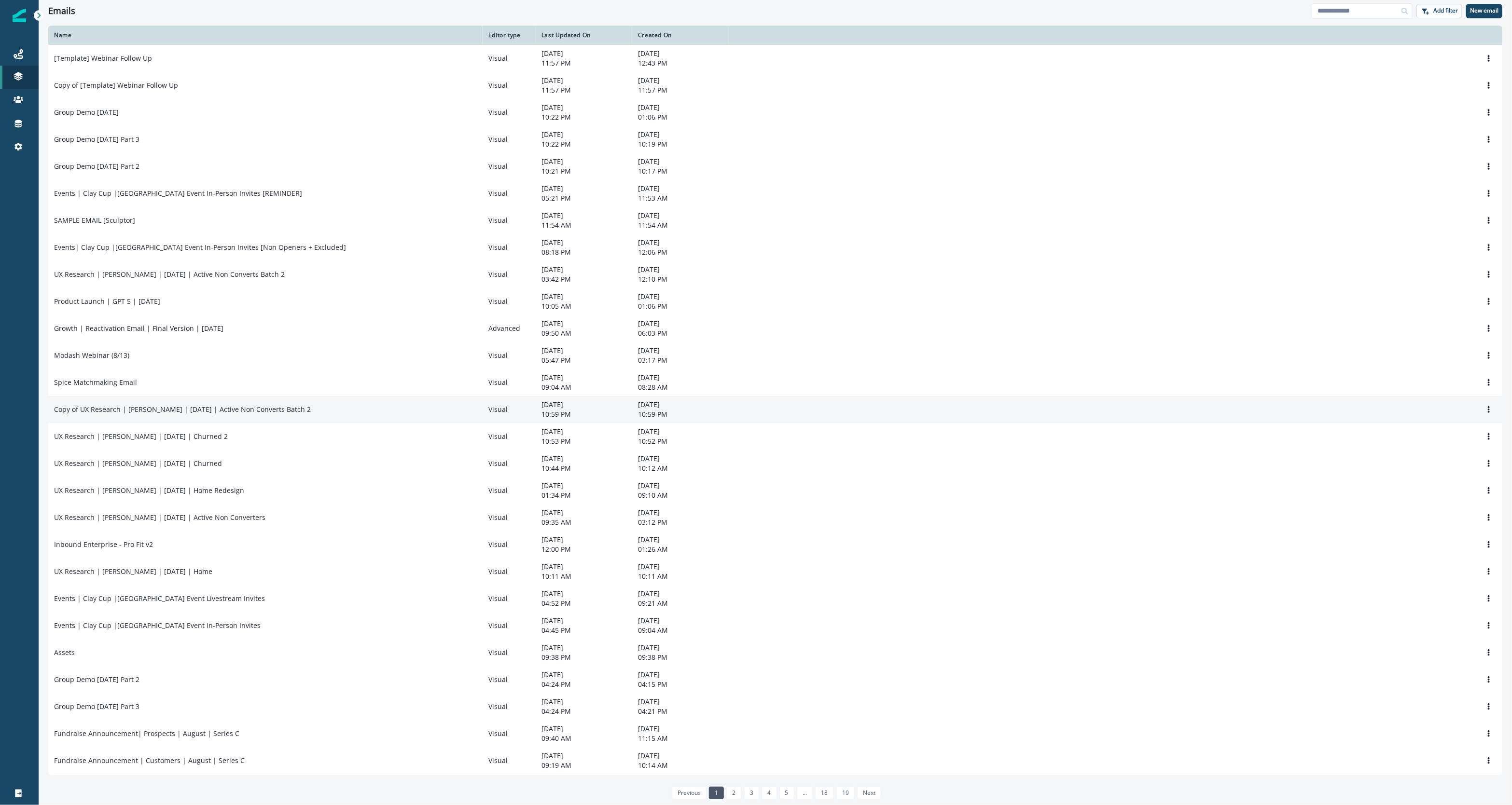
click at [305, 405] on td "Copy of UX Research | [PERSON_NAME] | [DATE] | Active Non Converts Batch 2" at bounding box center [266, 409] width 434 height 27
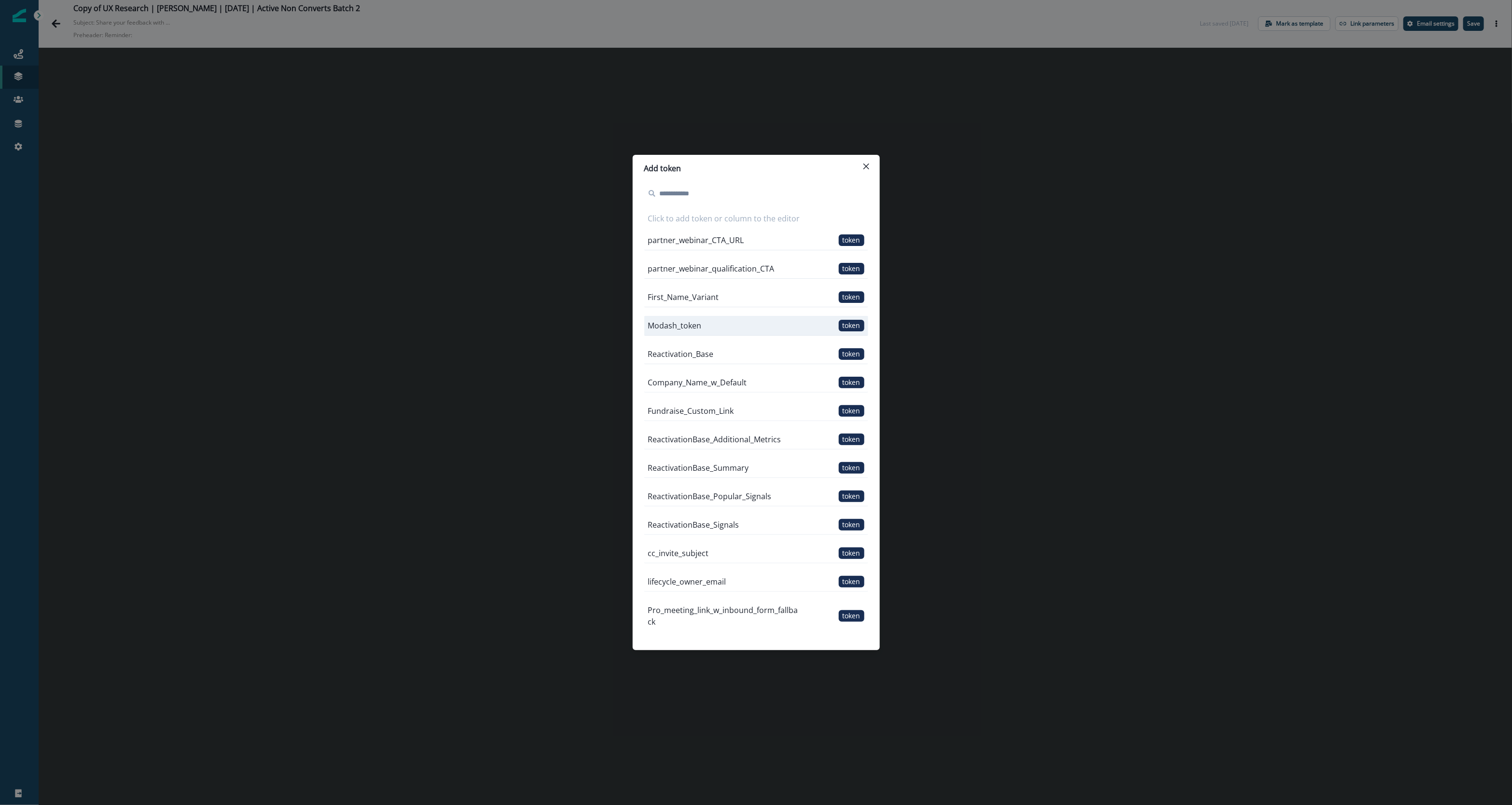
click at [673, 327] on p "Modash_token" at bounding box center [675, 326] width 53 height 12
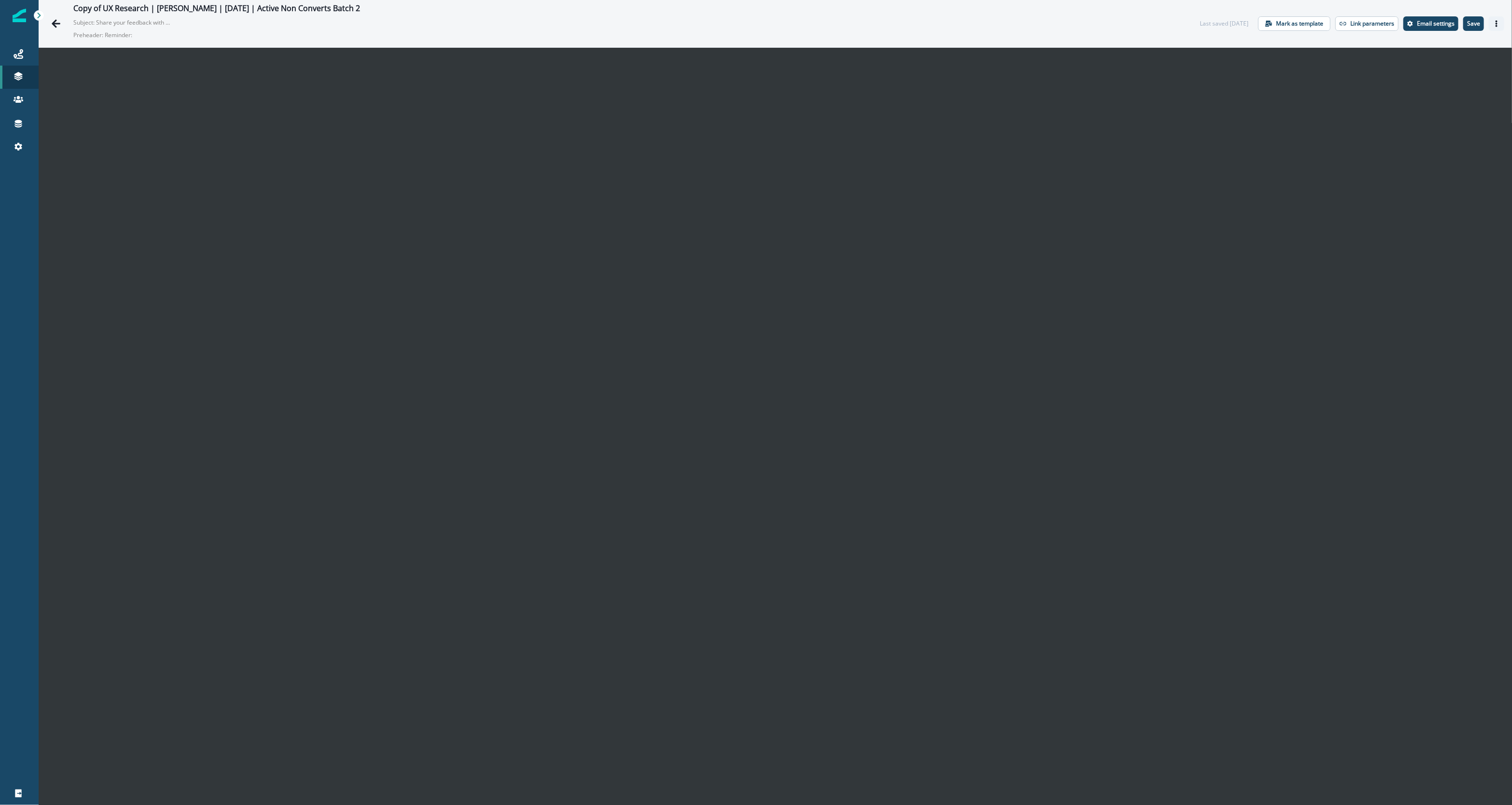
click at [1493, 21] on icon "Actions" at bounding box center [1496, 24] width 7 height 7
click at [1428, 24] on p "Email settings" at bounding box center [1436, 24] width 38 height 7
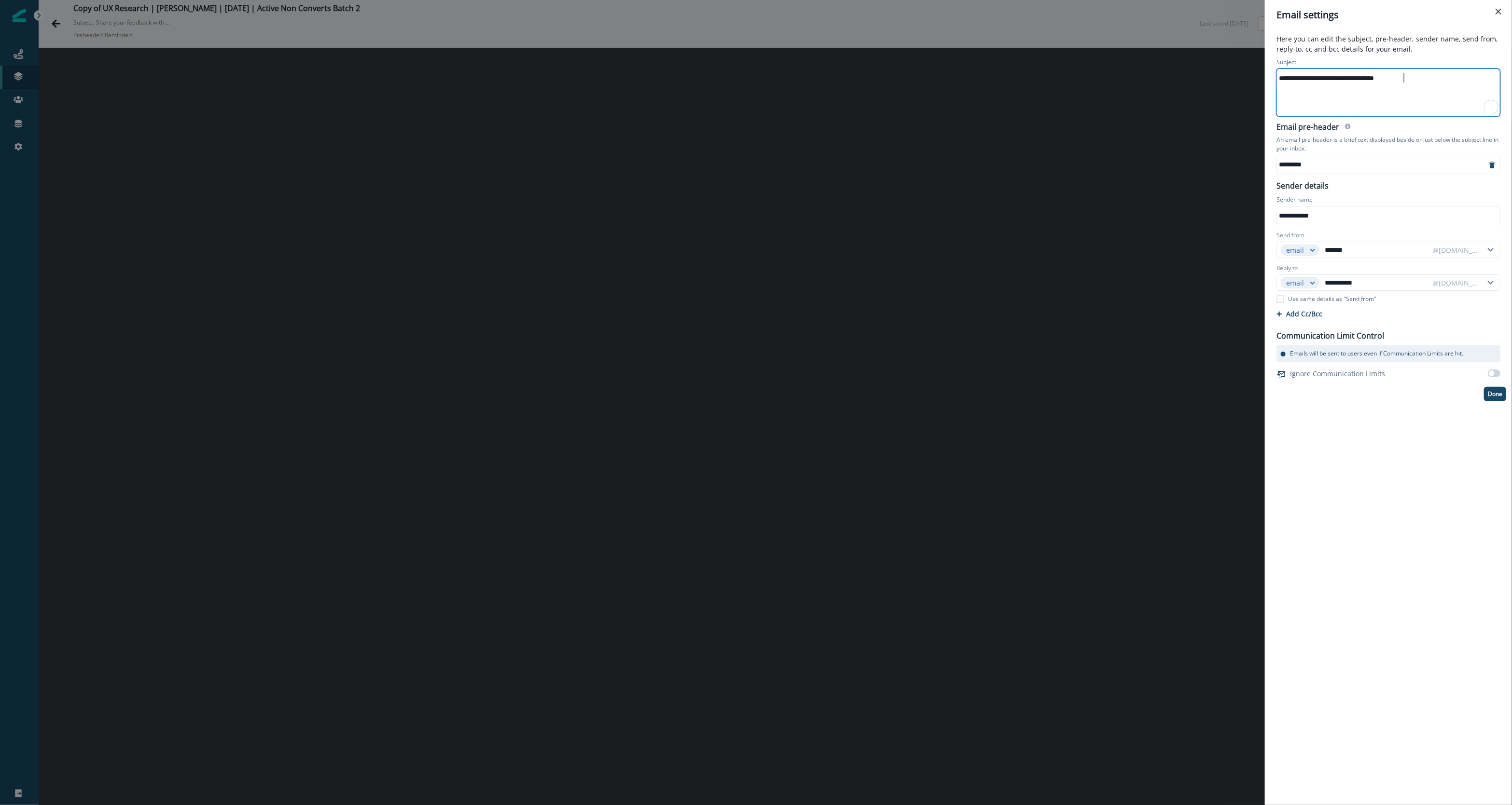
click at [1404, 72] on div "**********" at bounding box center [1388, 78] width 221 height 15
click at [1415, 78] on div "**********" at bounding box center [1388, 78] width 221 height 15
click at [1414, 81] on div "**********" at bounding box center [1388, 78] width 221 height 15
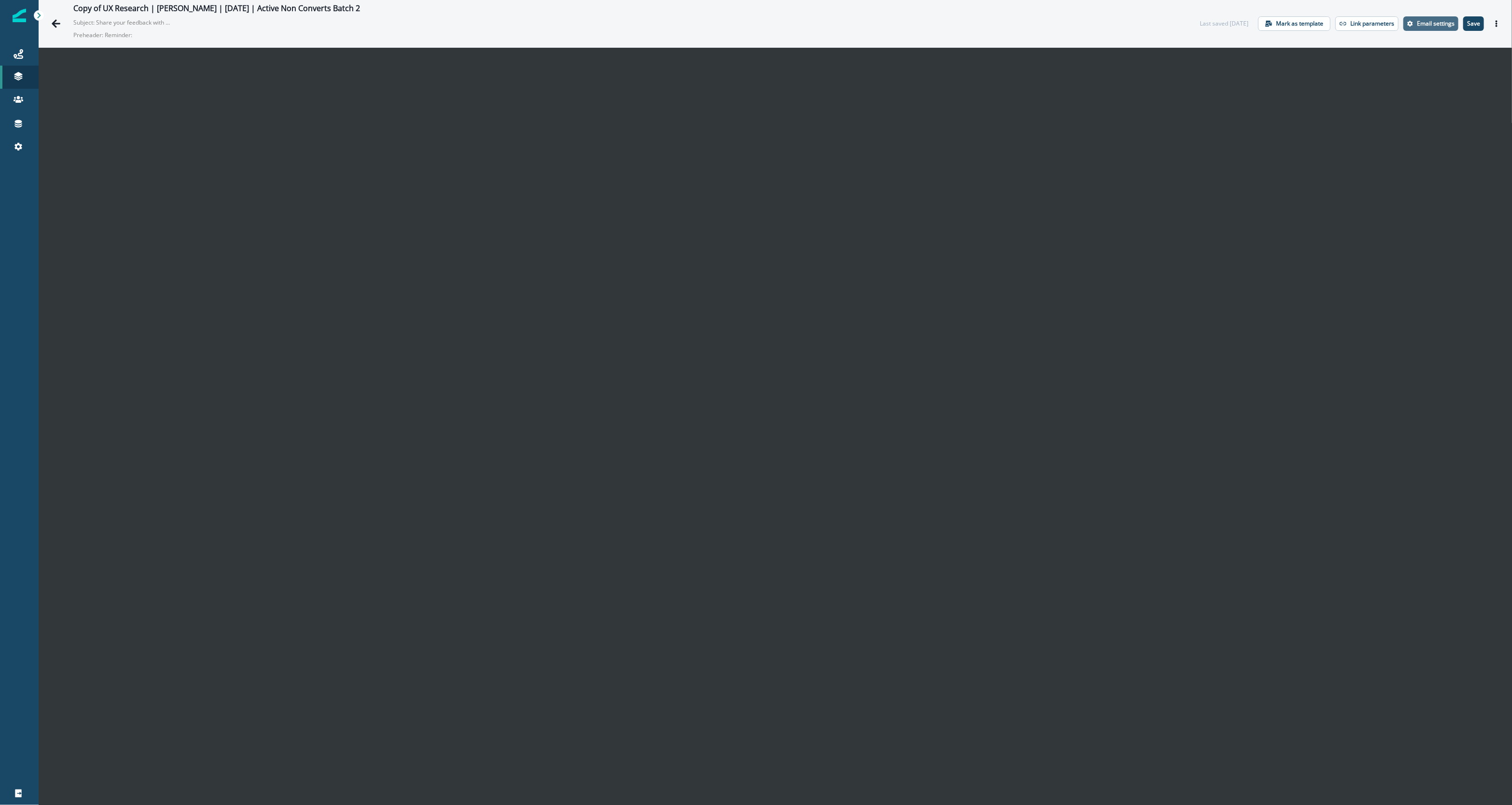
click at [1425, 26] on p "Email settings" at bounding box center [1436, 24] width 38 height 7
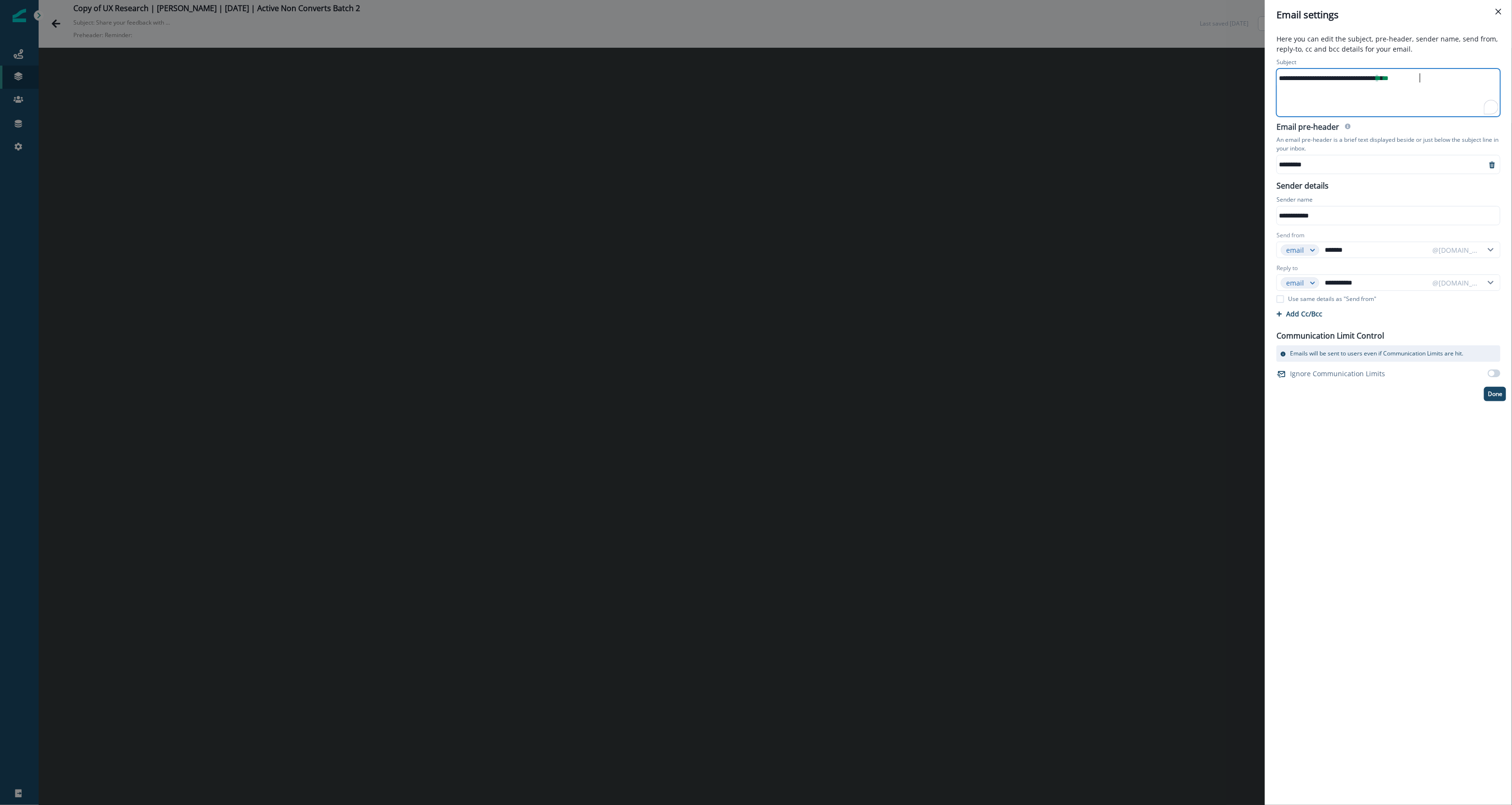
click at [1440, 71] on div "**********" at bounding box center [1388, 78] width 221 height 15
click at [851, 294] on div "**********" at bounding box center [756, 402] width 1512 height 805
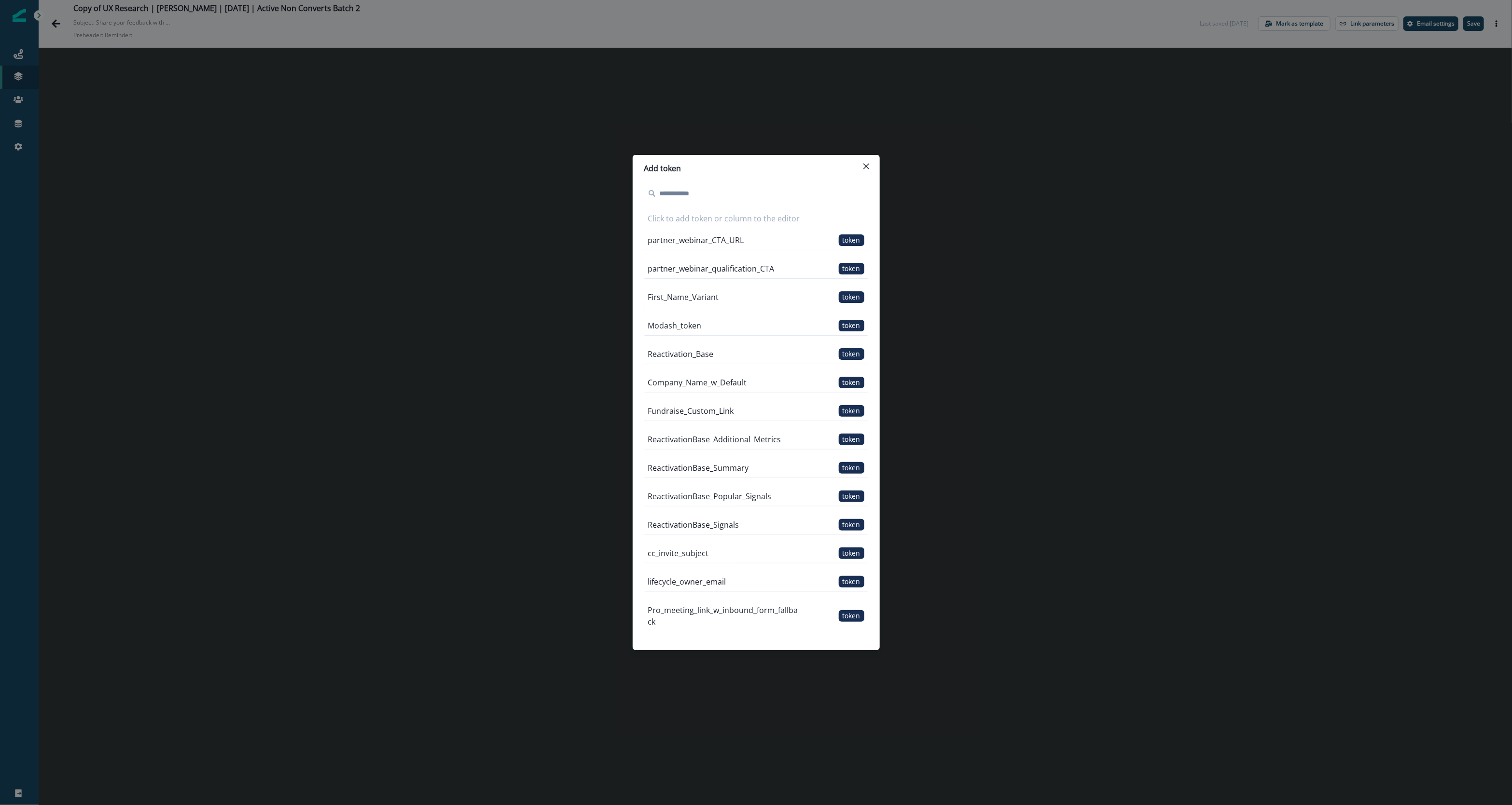
drag, startPoint x: 691, startPoint y: 242, endPoint x: 691, endPoint y: 198, distance: 44.0
click at [691, 198] on div "Click to add token or column to the editor partner_webinar_CTA_URL token partne…" at bounding box center [756, 409] width 224 height 446
click at [700, 243] on p "partner_webinar_CTA_URL" at bounding box center [696, 240] width 96 height 12
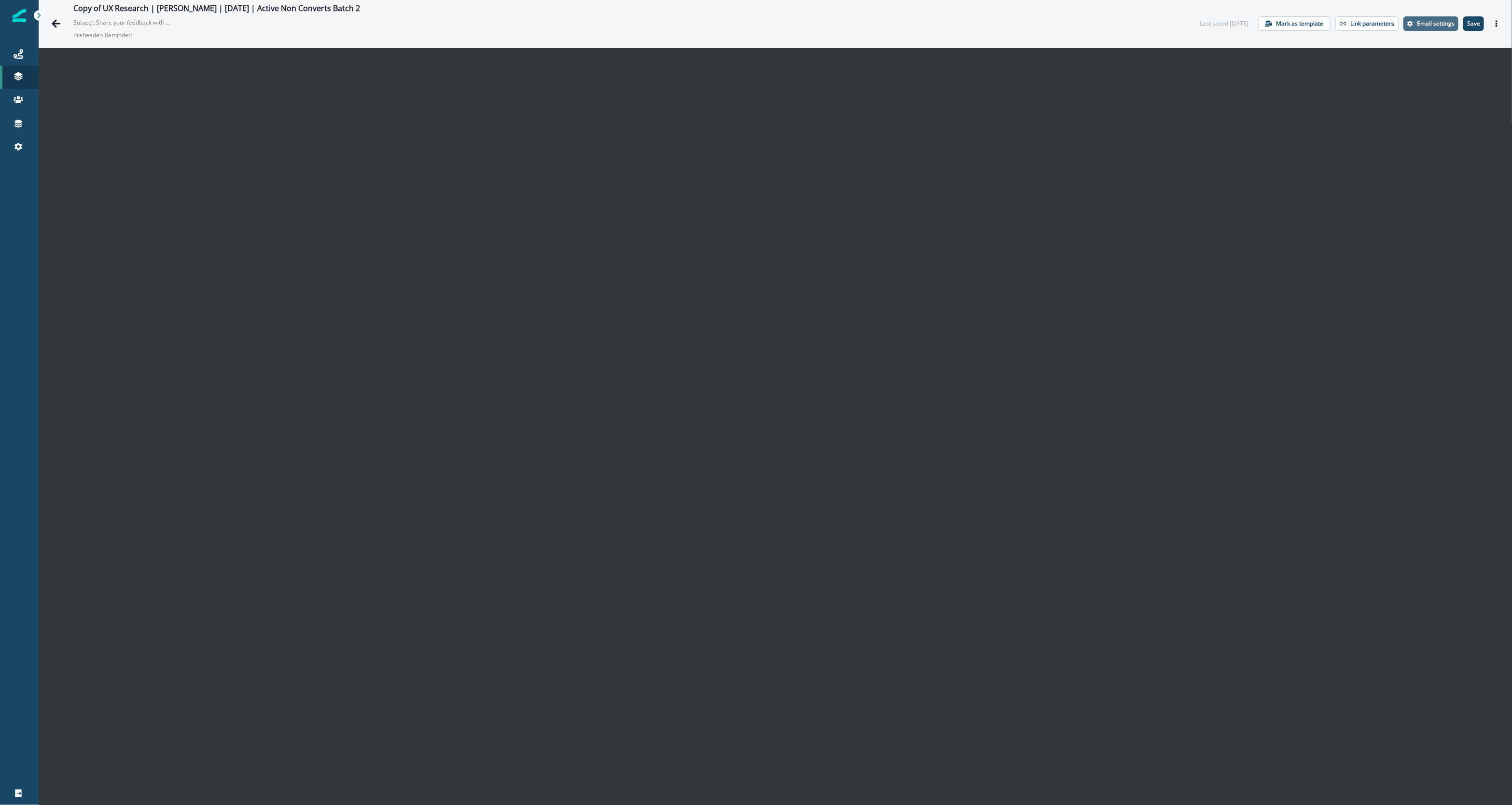
click at [1420, 26] on p "Email settings" at bounding box center [1436, 24] width 38 height 7
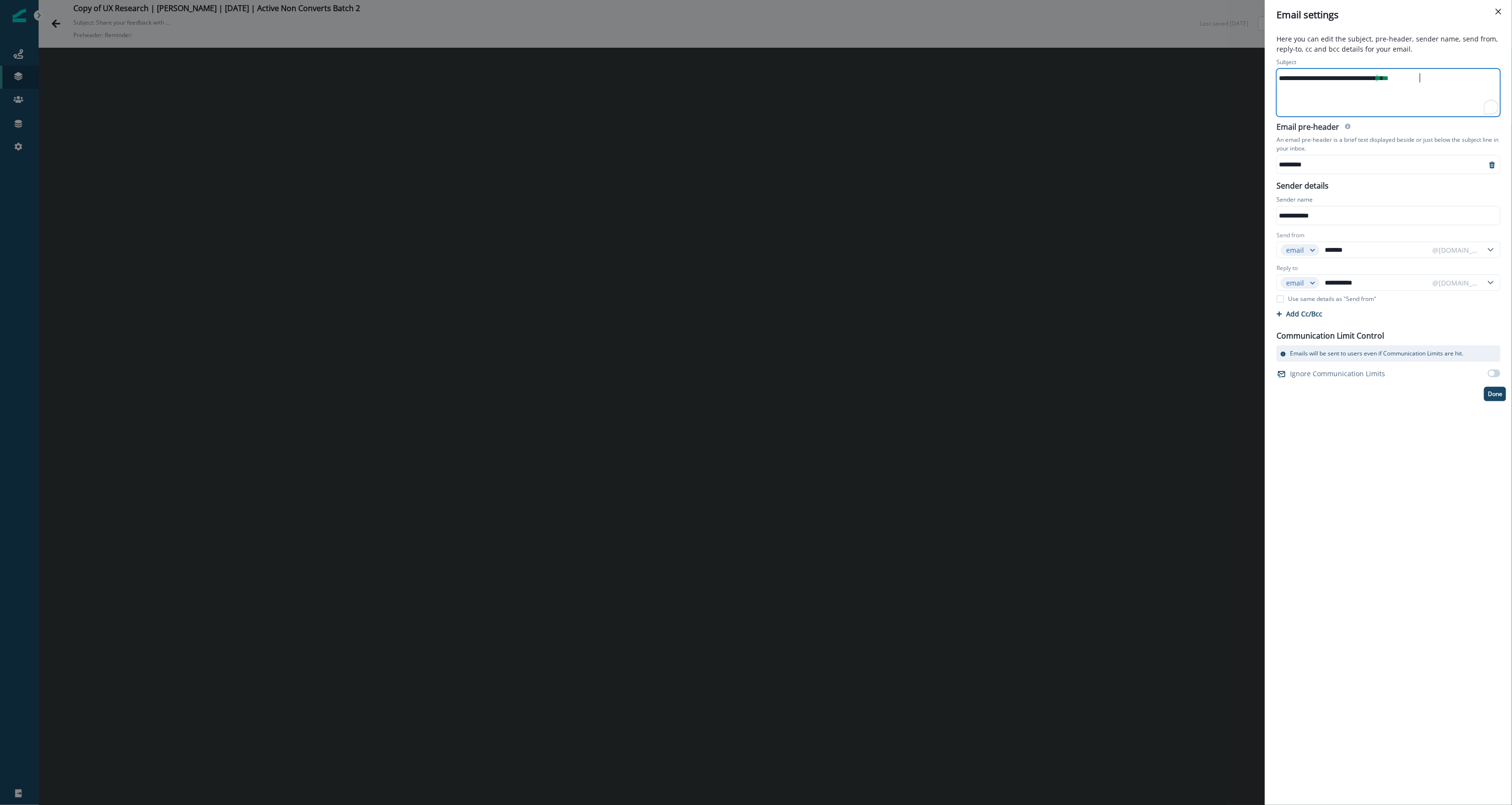
click at [1457, 78] on div "**********" at bounding box center [1388, 78] width 221 height 15
click at [1406, 81] on div "**********" at bounding box center [1398, 78] width 243 height 15
drag, startPoint x: 1406, startPoint y: 81, endPoint x: 1512, endPoint y: 80, distance: 106.0
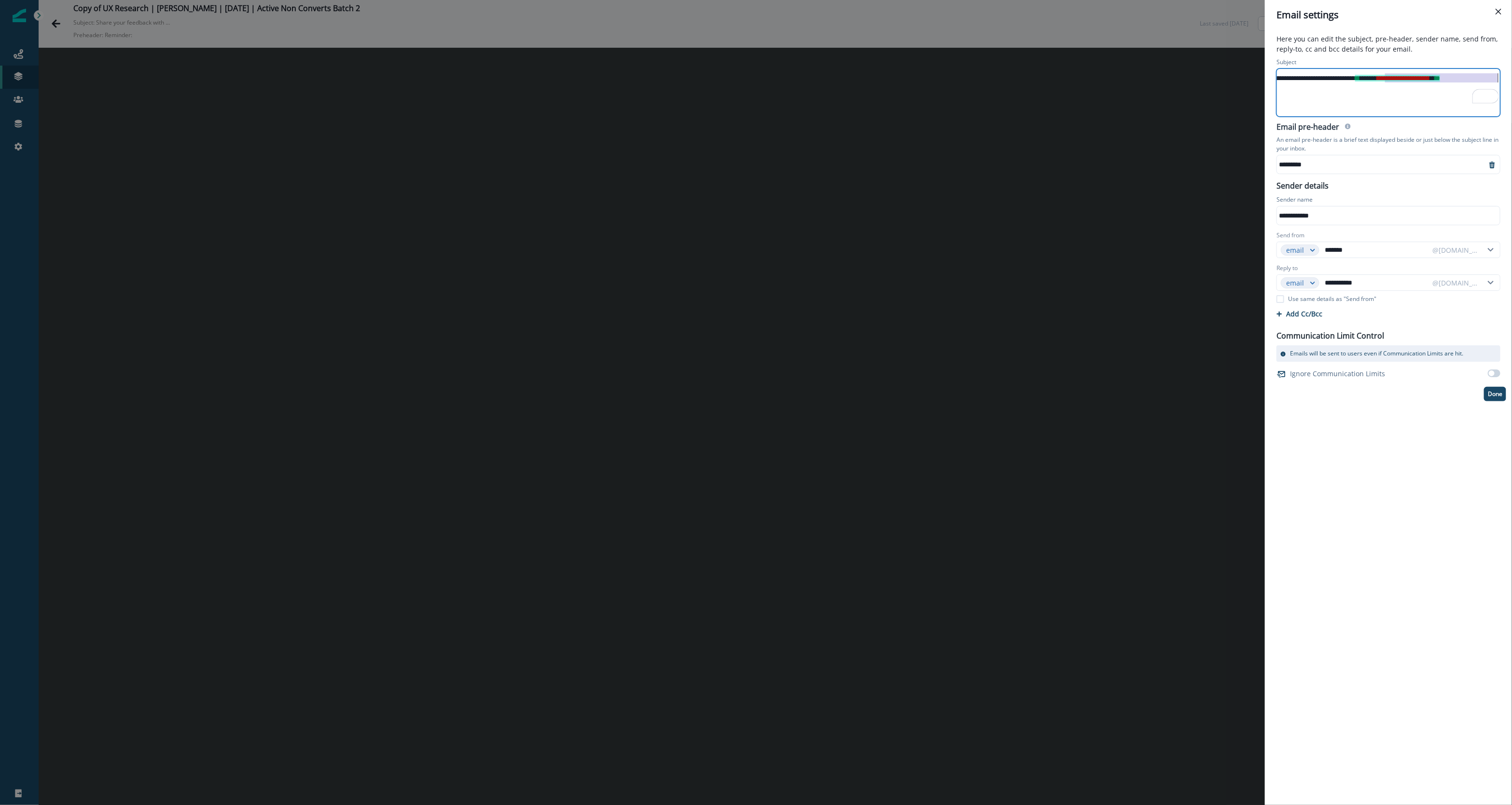
click at [1512, 80] on div "**********" at bounding box center [1389, 417] width 247 height 775
copy div "To enrich screen reader interactions, please activate Accessibility in Grammarl…"
